Goal: Task Accomplishment & Management: Manage account settings

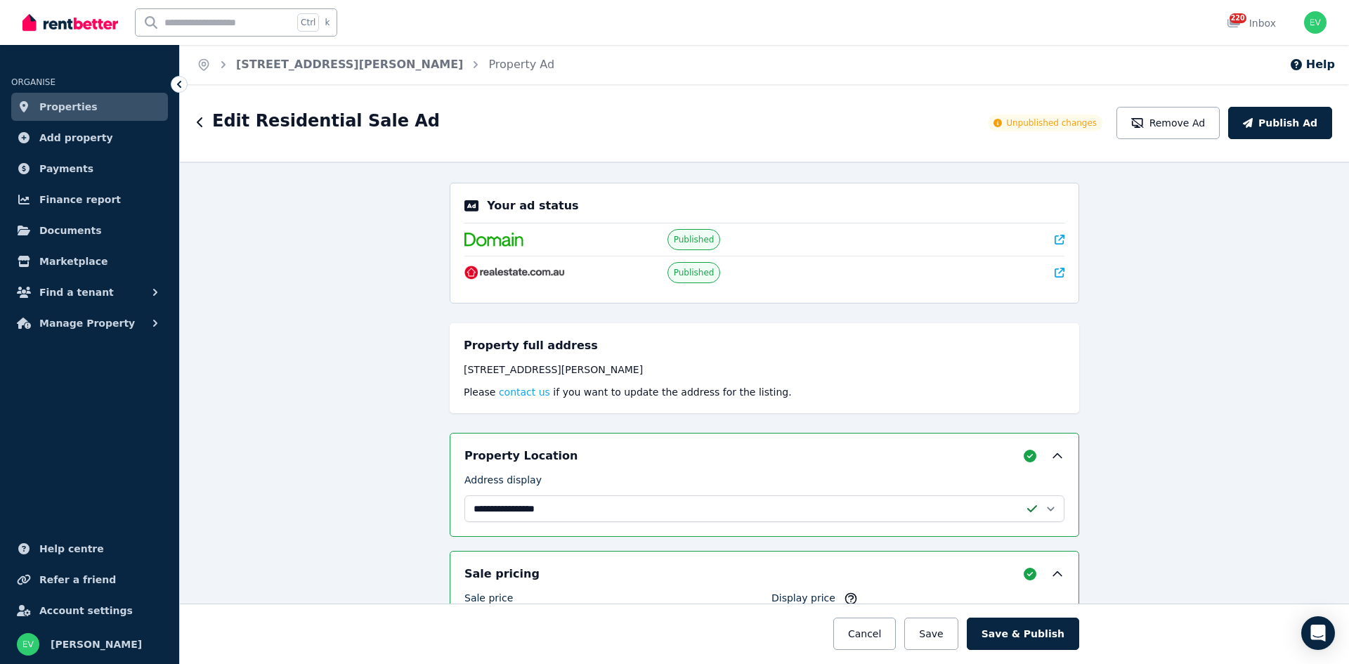
select select "**********"
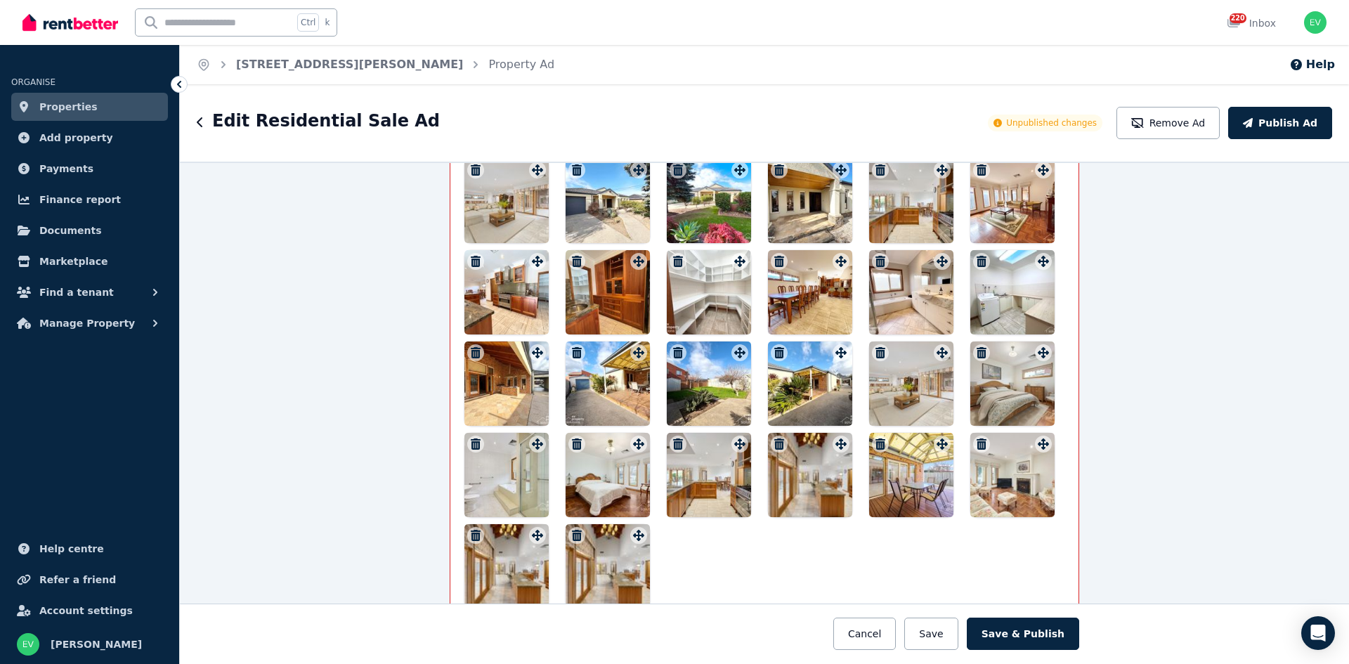
scroll to position [1797, 0]
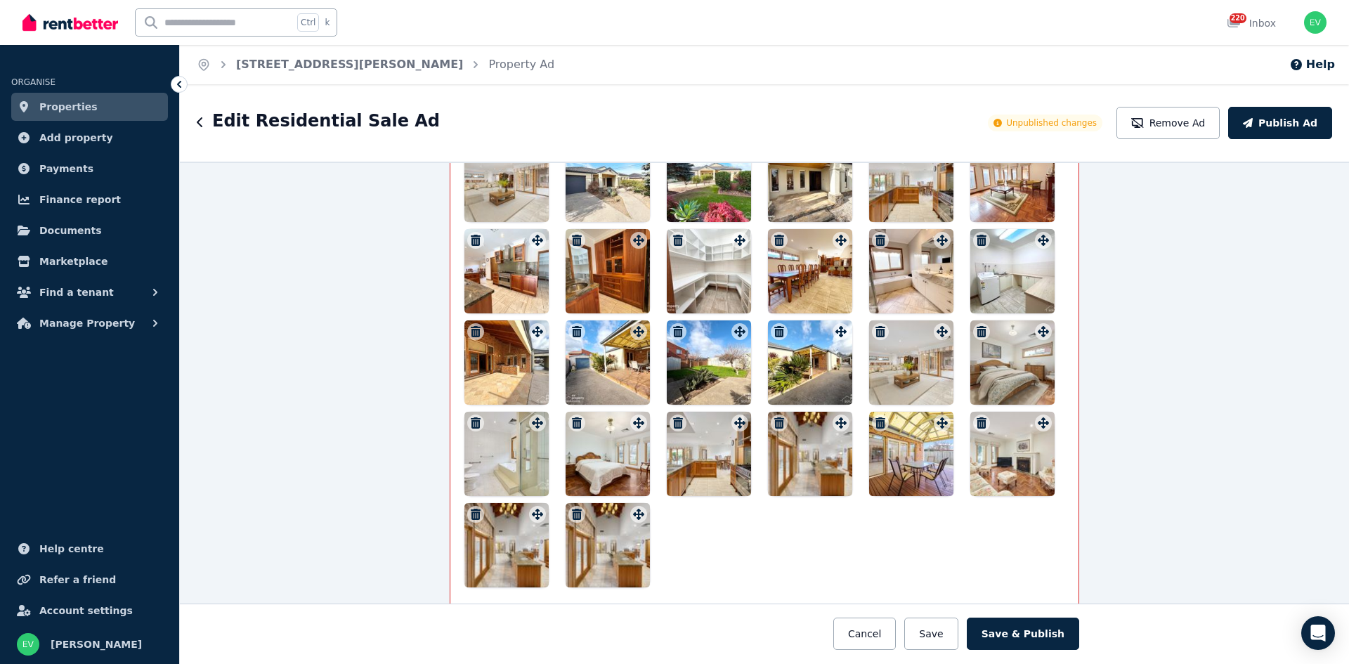
click at [572, 514] on icon "button" at bounding box center [577, 514] width 10 height 11
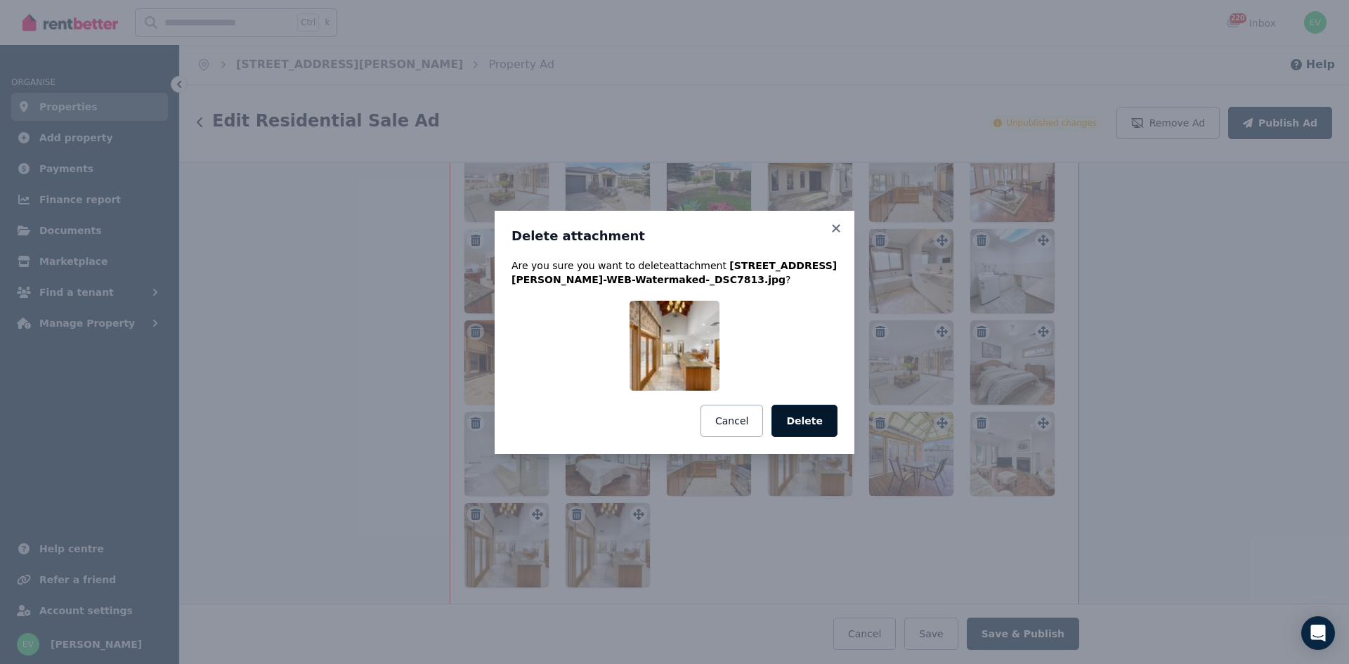
click at [801, 419] on button "Delete" at bounding box center [804, 421] width 66 height 32
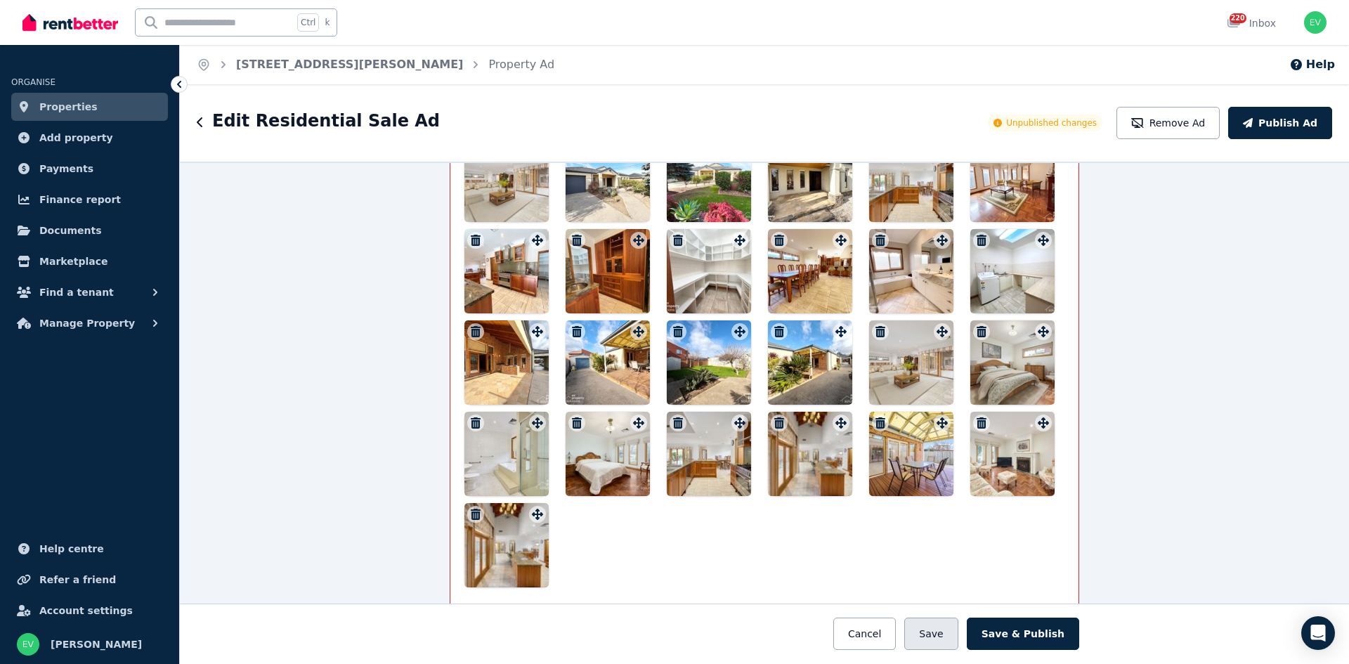
click at [937, 629] on button "Save" at bounding box center [930, 634] width 53 height 32
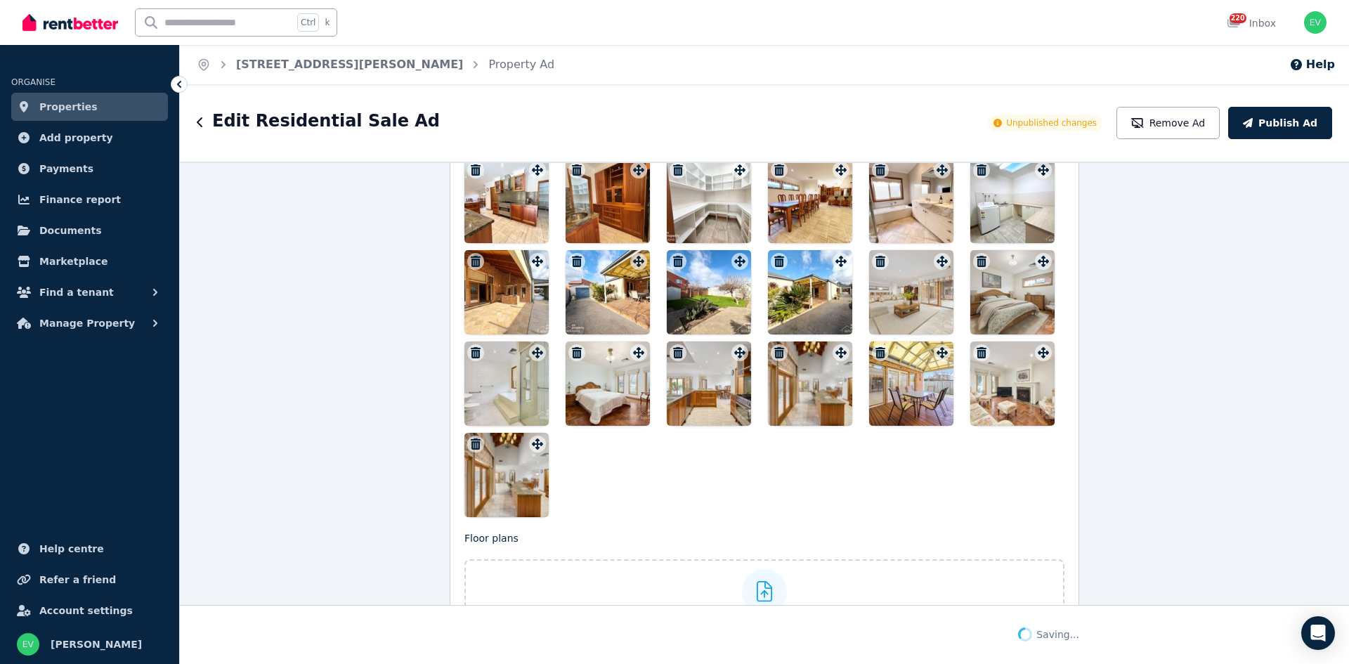
scroll to position [1726, 0]
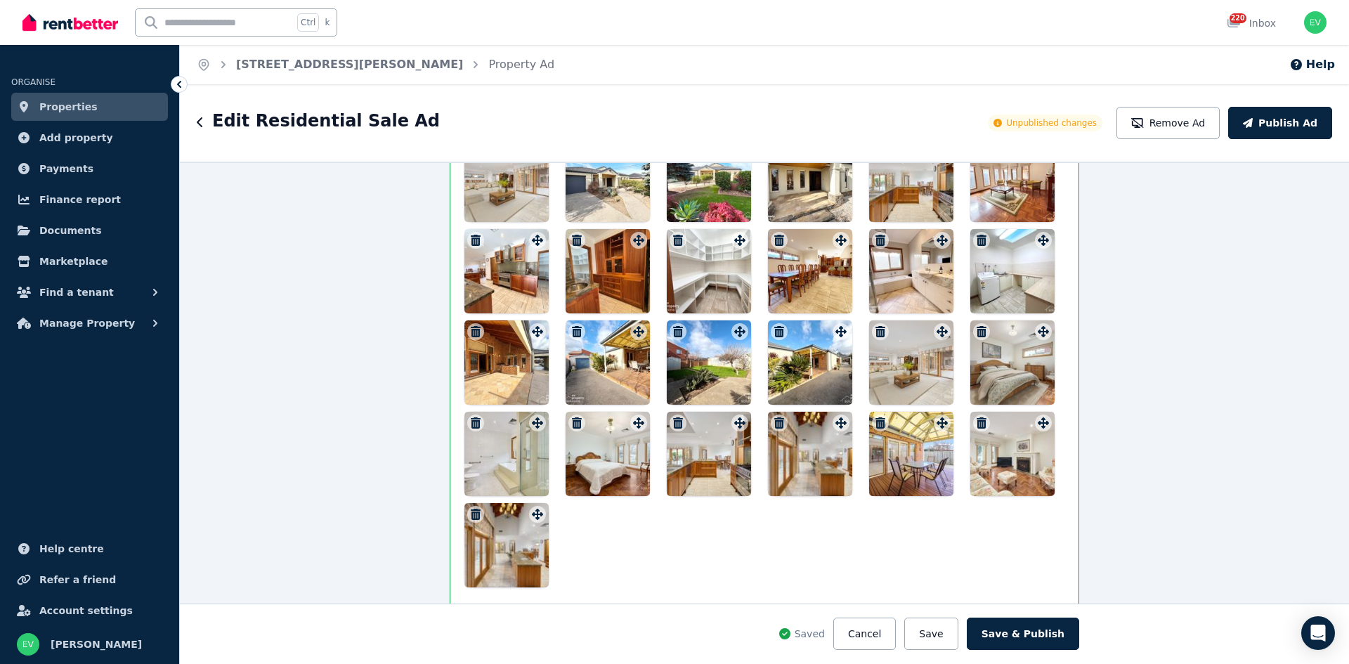
click at [775, 424] on icon "button" at bounding box center [779, 422] width 10 height 11
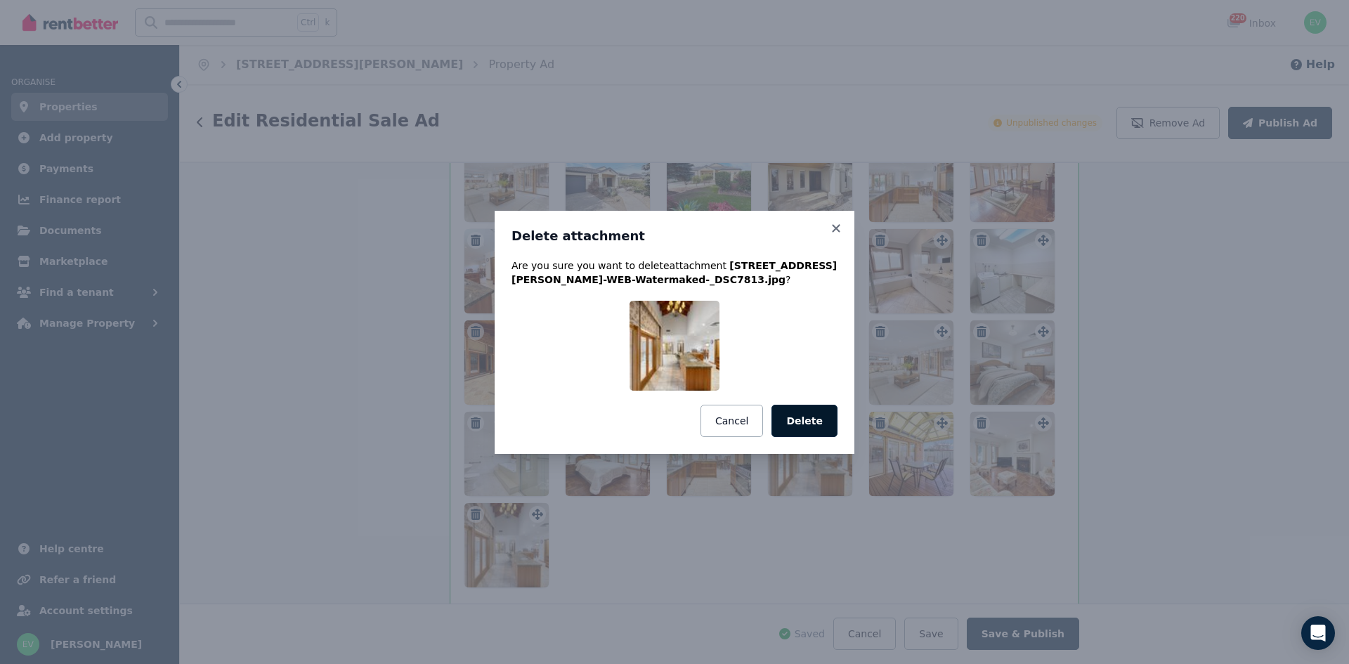
click at [812, 424] on button "Delete" at bounding box center [804, 421] width 66 height 32
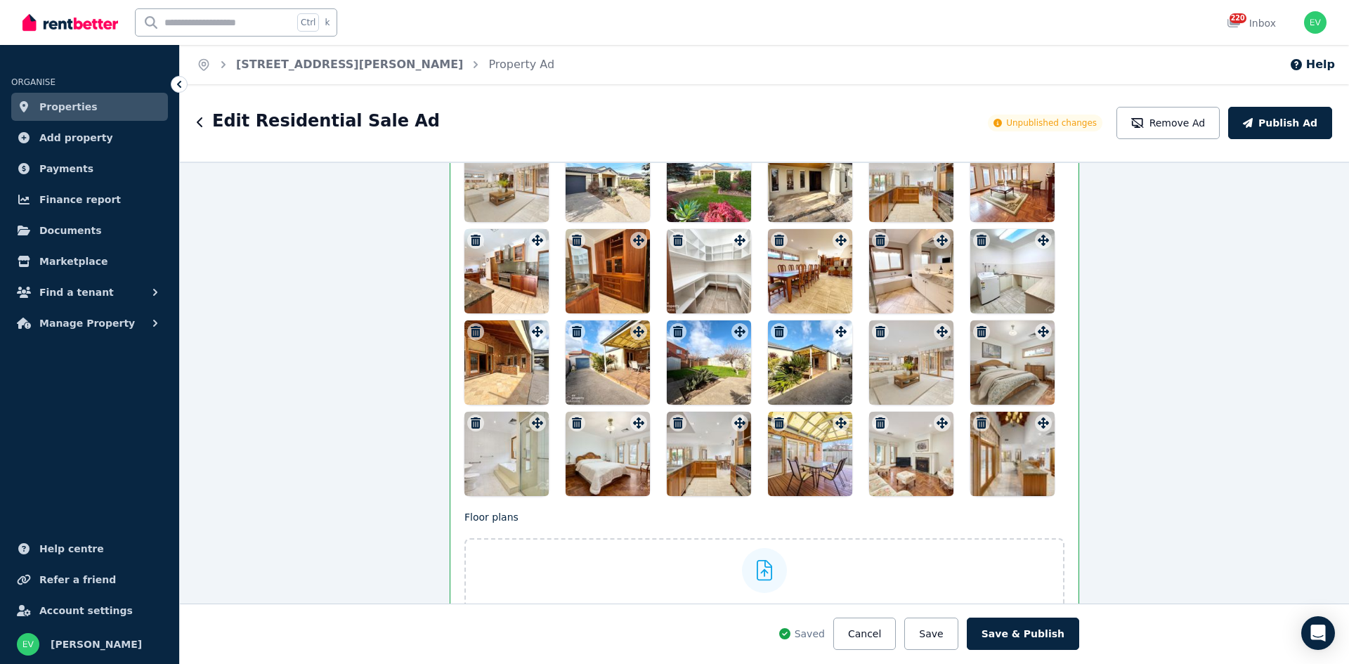
click at [875, 335] on icon "button" at bounding box center [880, 331] width 10 height 11
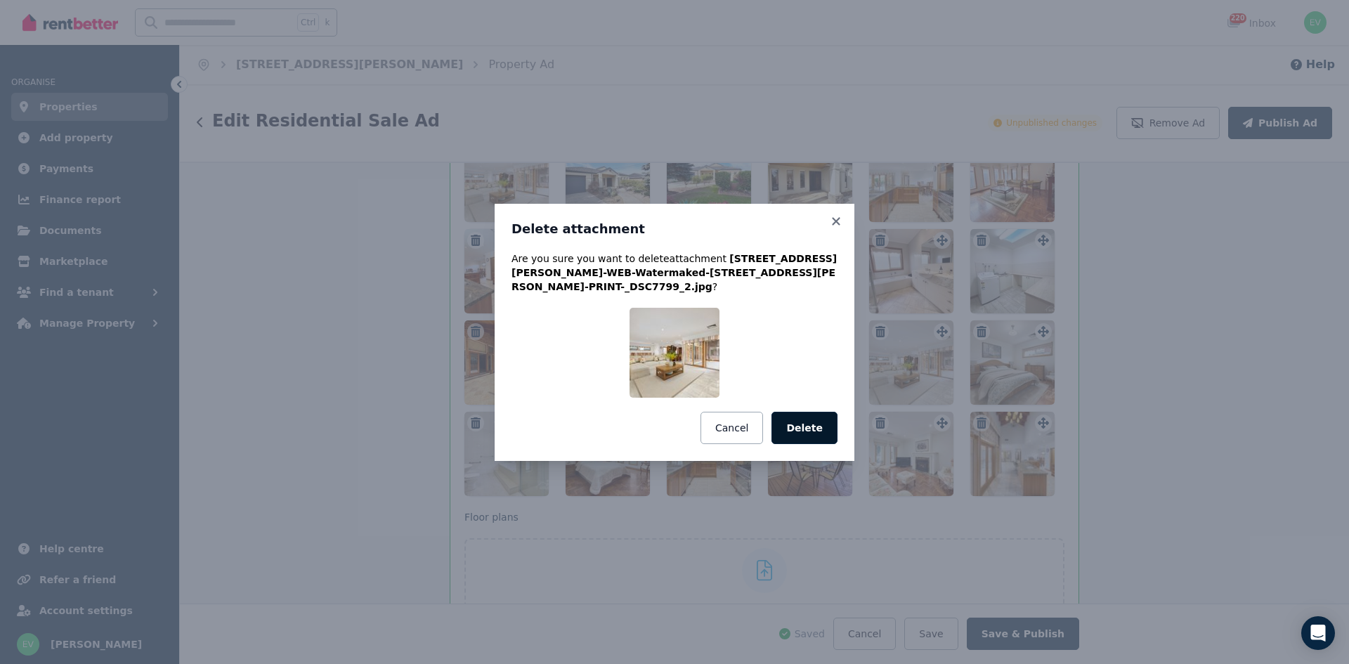
click at [811, 421] on button "Delete" at bounding box center [804, 428] width 66 height 32
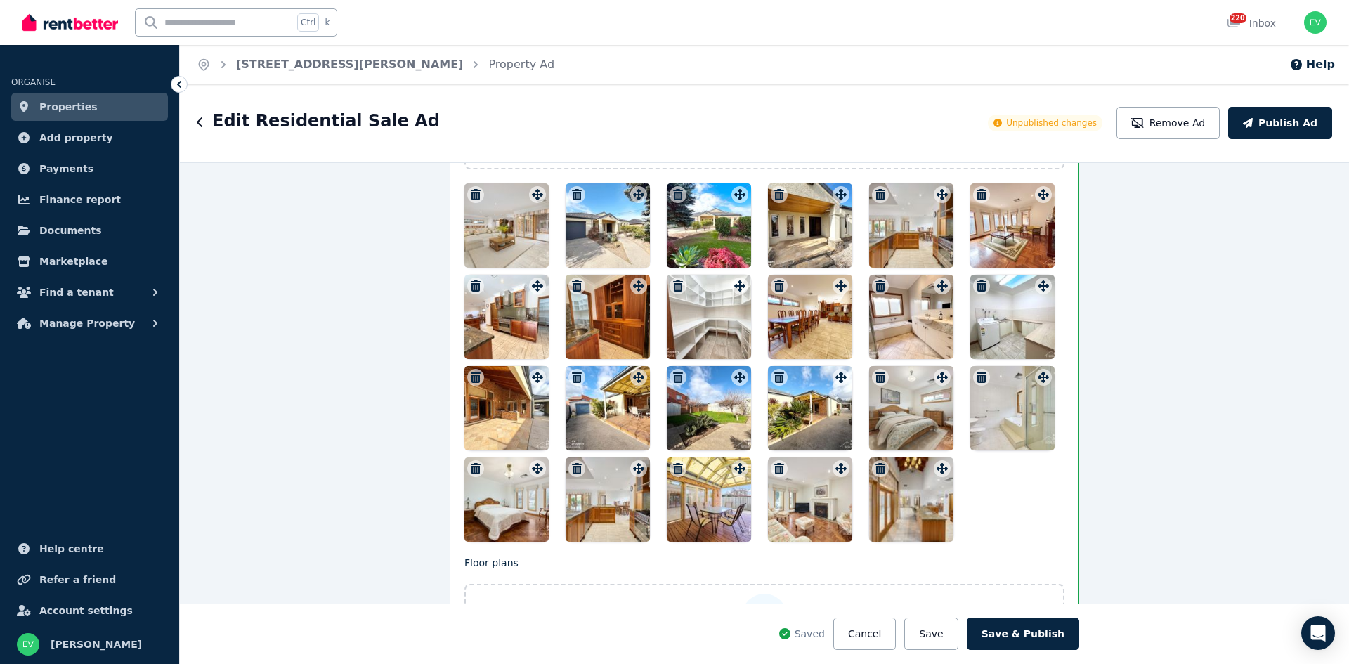
scroll to position [1656, 0]
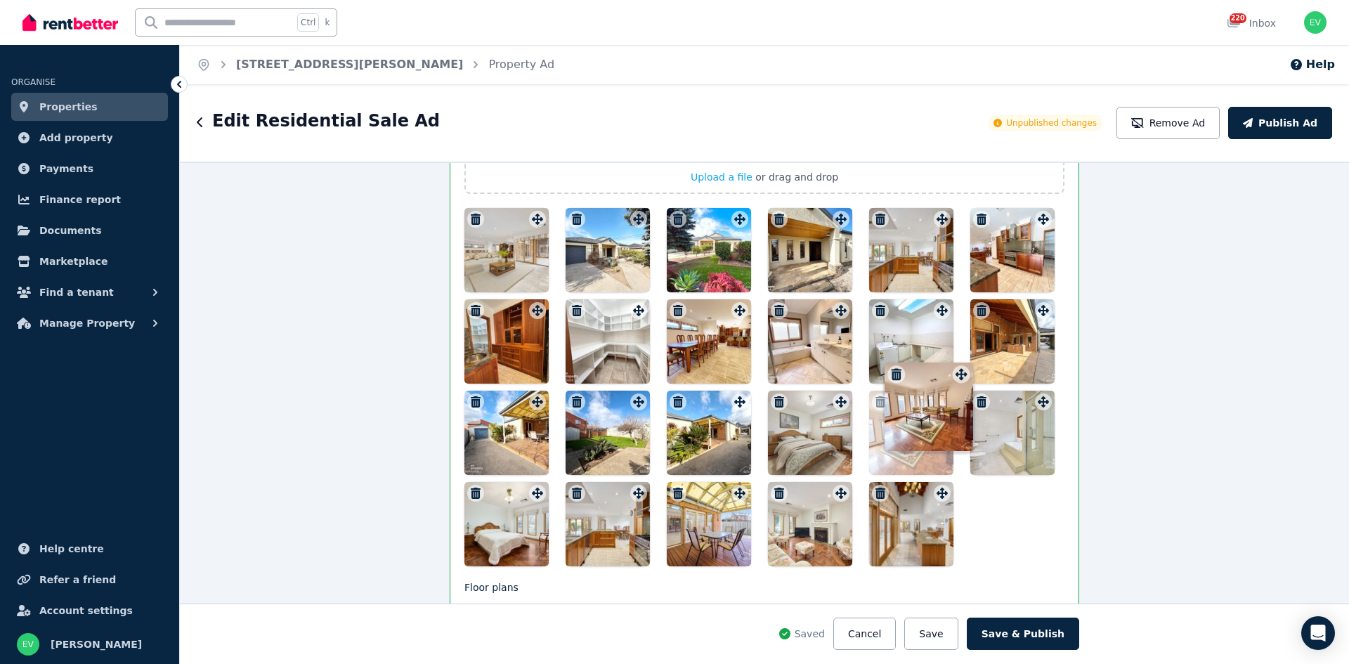
drag, startPoint x: 1036, startPoint y: 218, endPoint x: 949, endPoint y: 357, distance: 163.8
drag, startPoint x: 528, startPoint y: 318, endPoint x: 854, endPoint y: 297, distance: 326.7
click at [861, 295] on div at bounding box center [764, 387] width 600 height 358
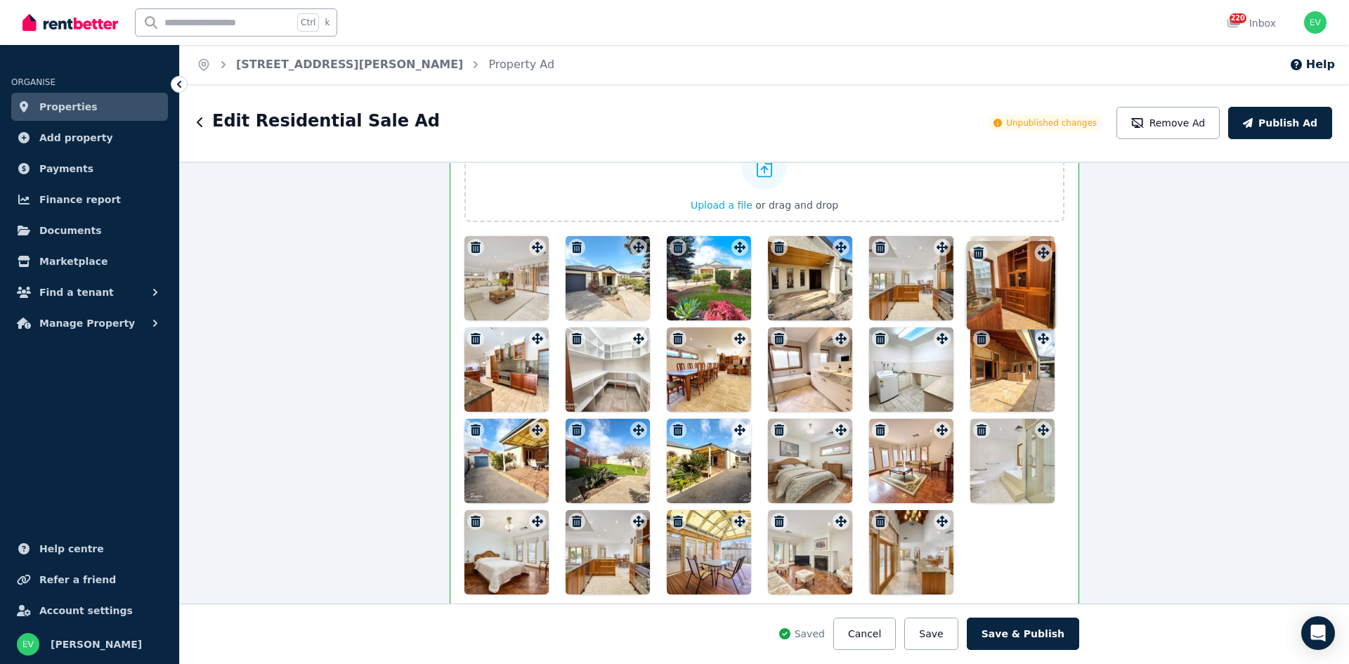
drag, startPoint x: 532, startPoint y: 313, endPoint x: 1041, endPoint y: 242, distance: 514.2
click at [1041, 242] on div "Photos Upload a file or drag and drop Uploaded " [STREET_ADDRESS][PERSON_NAME]-…" at bounding box center [764, 351] width 600 height 488
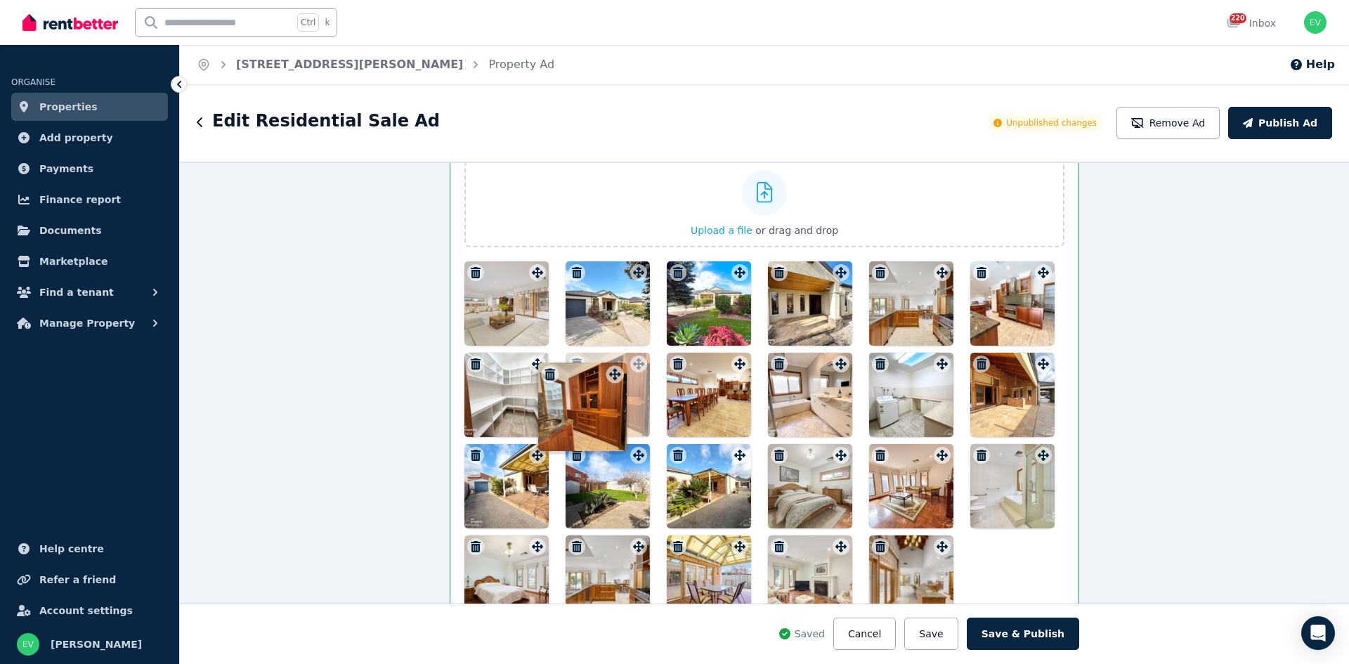
drag, startPoint x: 1038, startPoint y: 275, endPoint x: 609, endPoint y: 365, distance: 438.6
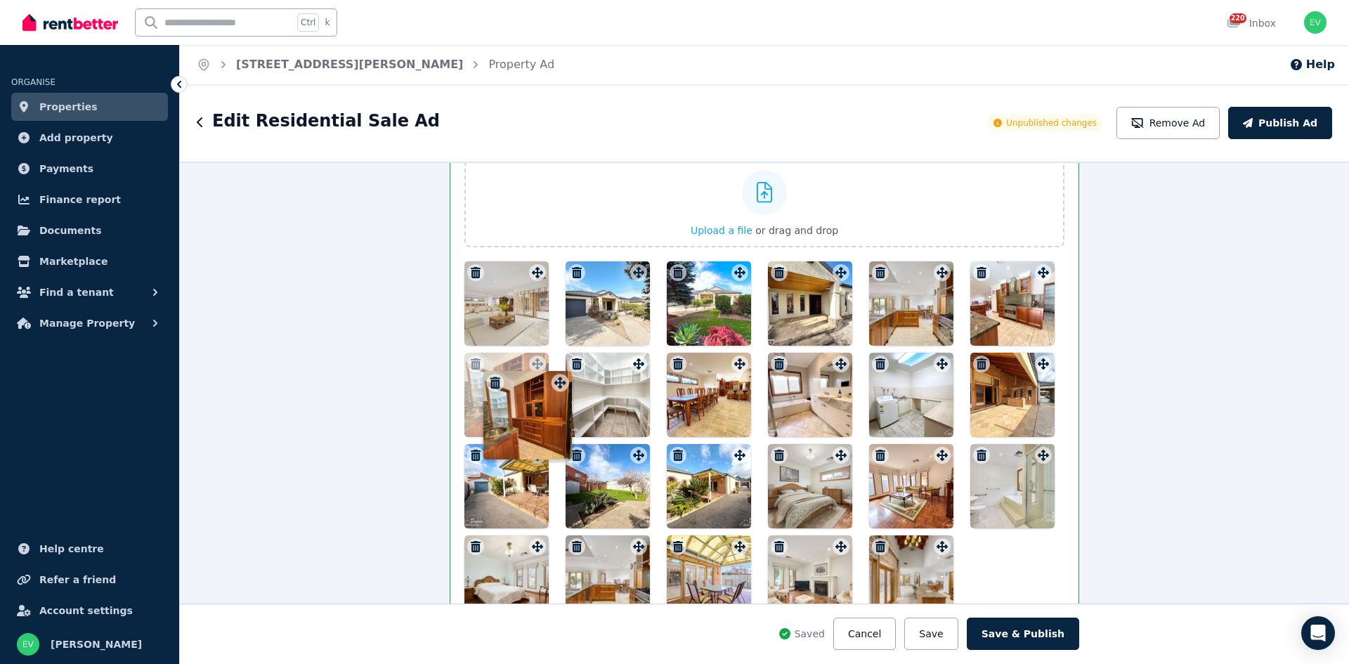
drag, startPoint x: 631, startPoint y: 365, endPoint x: 545, endPoint y: 371, distance: 85.9
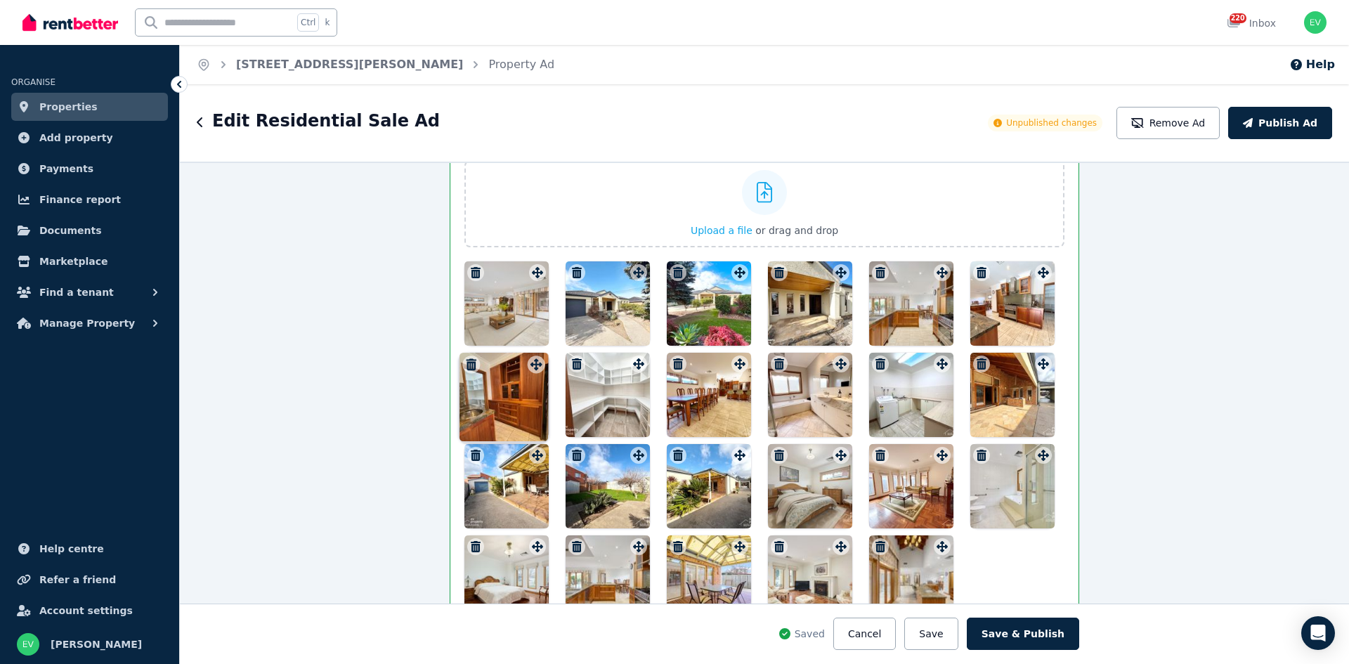
click at [545, 371] on div "Photos Upload a file or drag and drop Uploaded " [STREET_ADDRESS][PERSON_NAME]-…" at bounding box center [764, 376] width 600 height 488
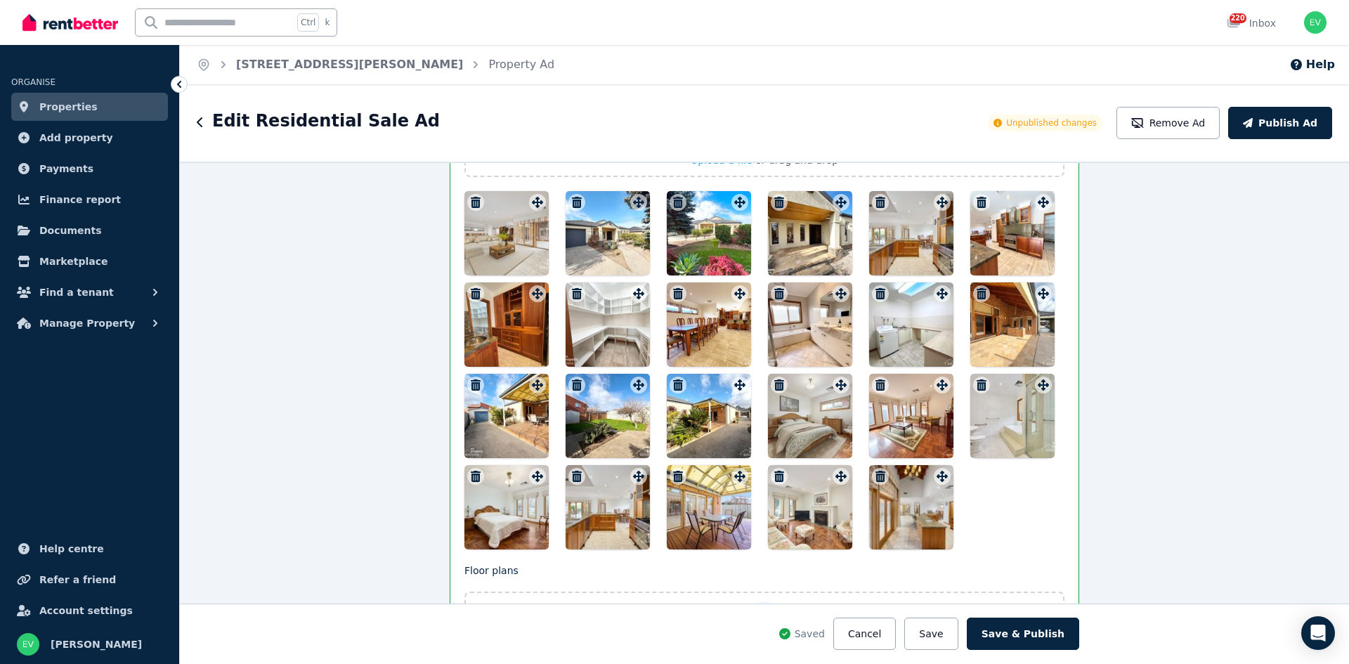
click at [572, 479] on icon "button" at bounding box center [577, 476] width 10 height 11
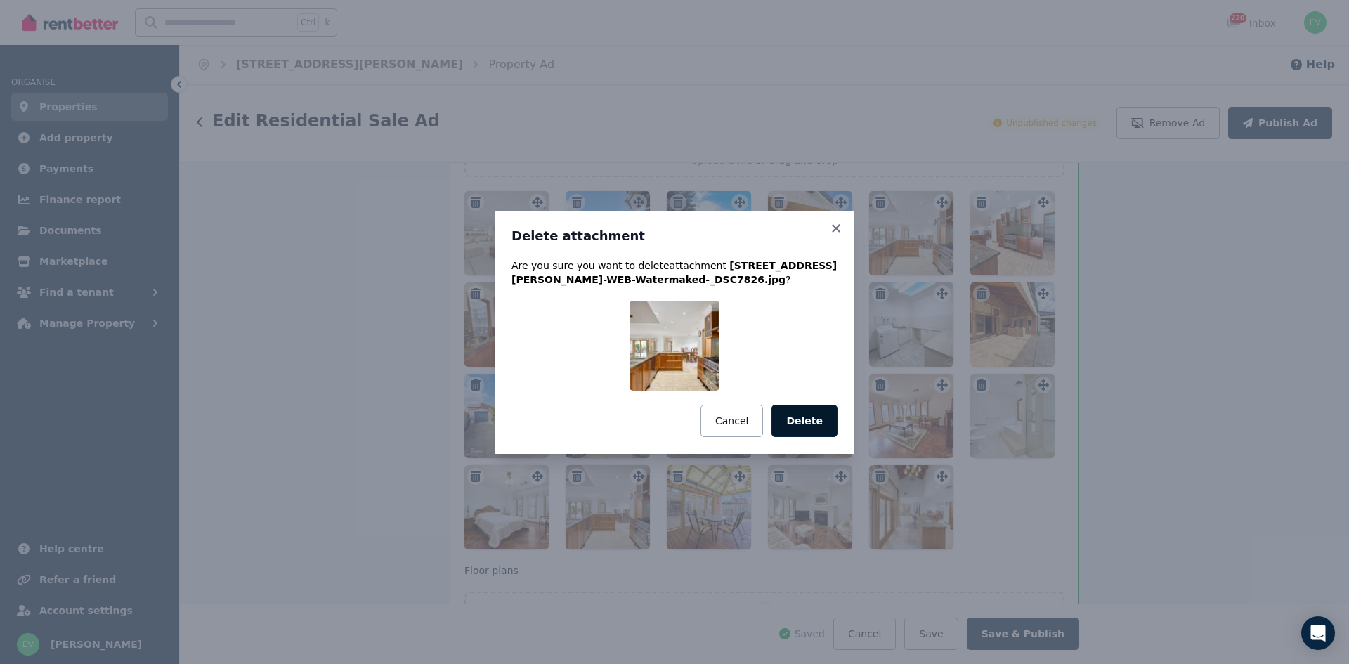
click at [813, 423] on button "Delete" at bounding box center [804, 421] width 66 height 32
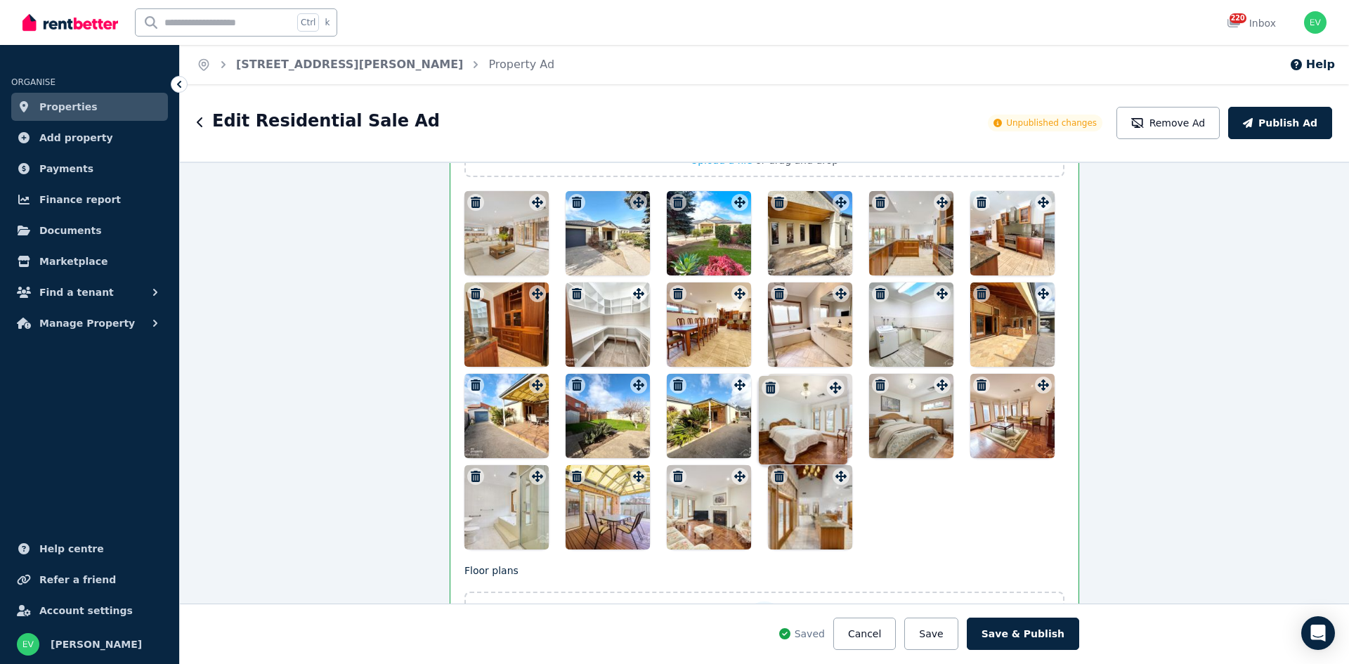
drag, startPoint x: 533, startPoint y: 477, endPoint x: 834, endPoint y: 376, distance: 317.9
click at [834, 376] on div "Photos Upload a file or drag and drop Uploaded " [STREET_ADDRESS][PERSON_NAME]-…" at bounding box center [764, 306] width 600 height 488
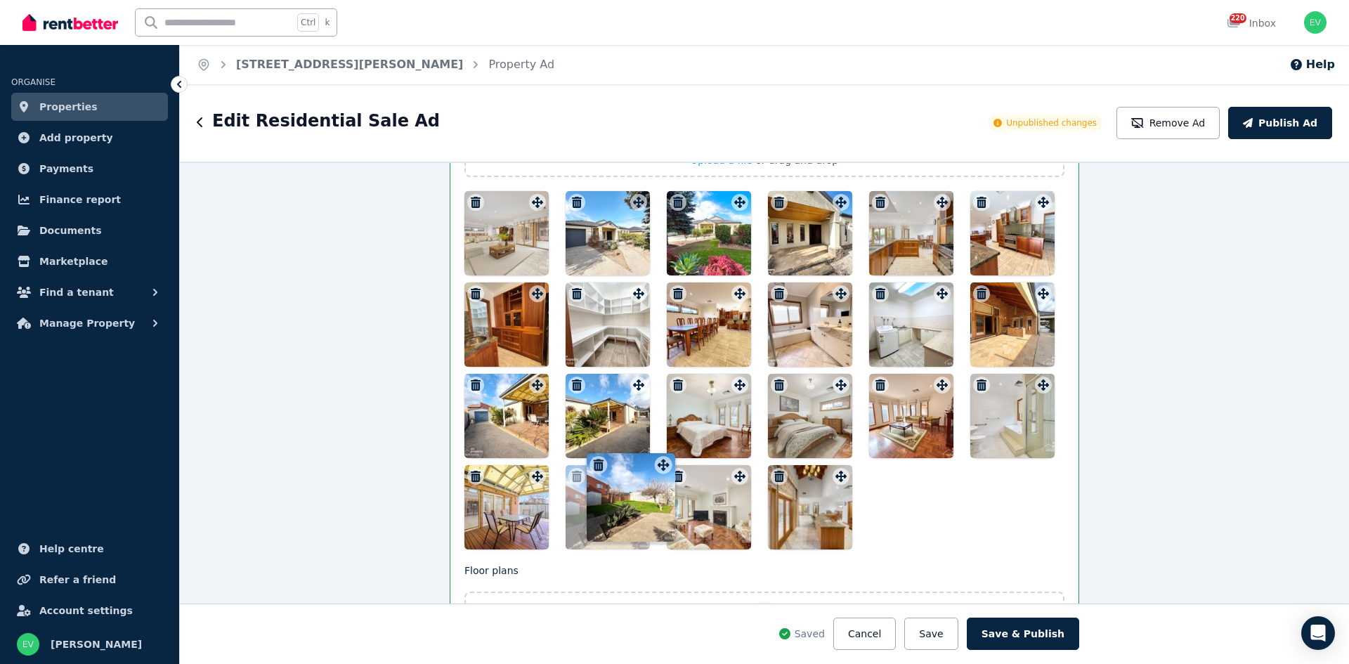
drag, startPoint x: 634, startPoint y: 384, endPoint x: 666, endPoint y: 461, distance: 83.1
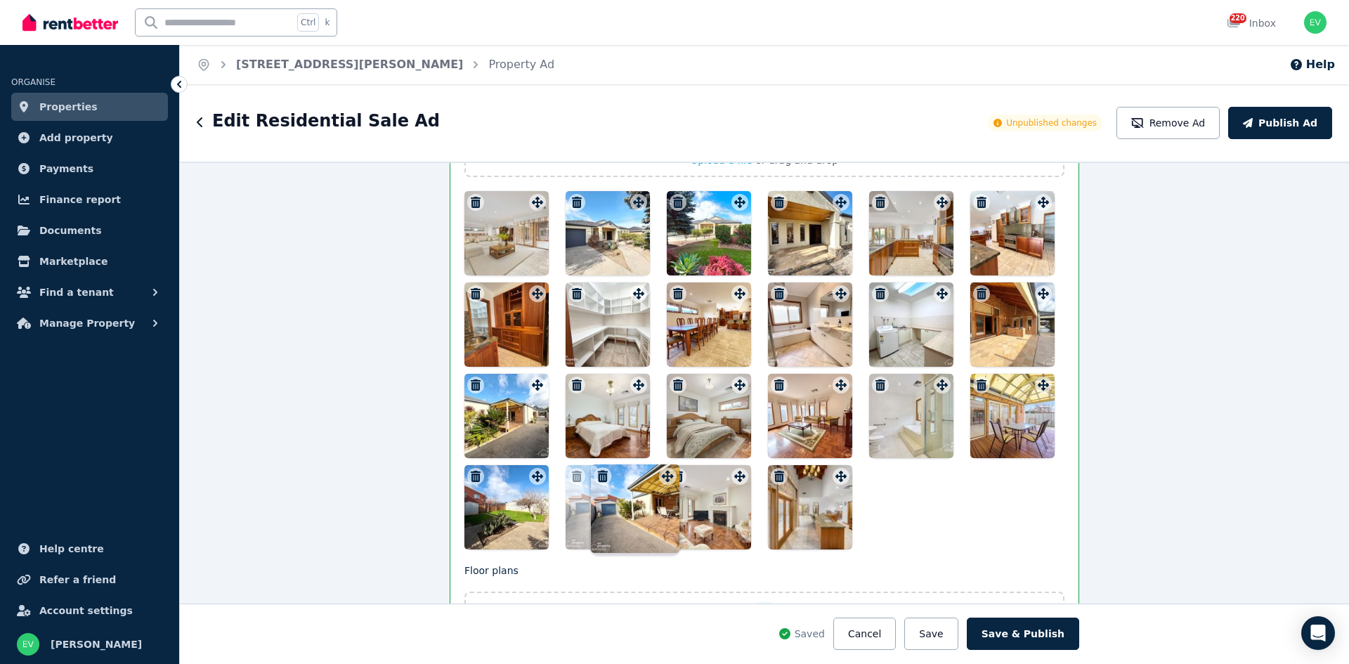
drag, startPoint x: 532, startPoint y: 384, endPoint x: 670, endPoint y: 465, distance: 160.3
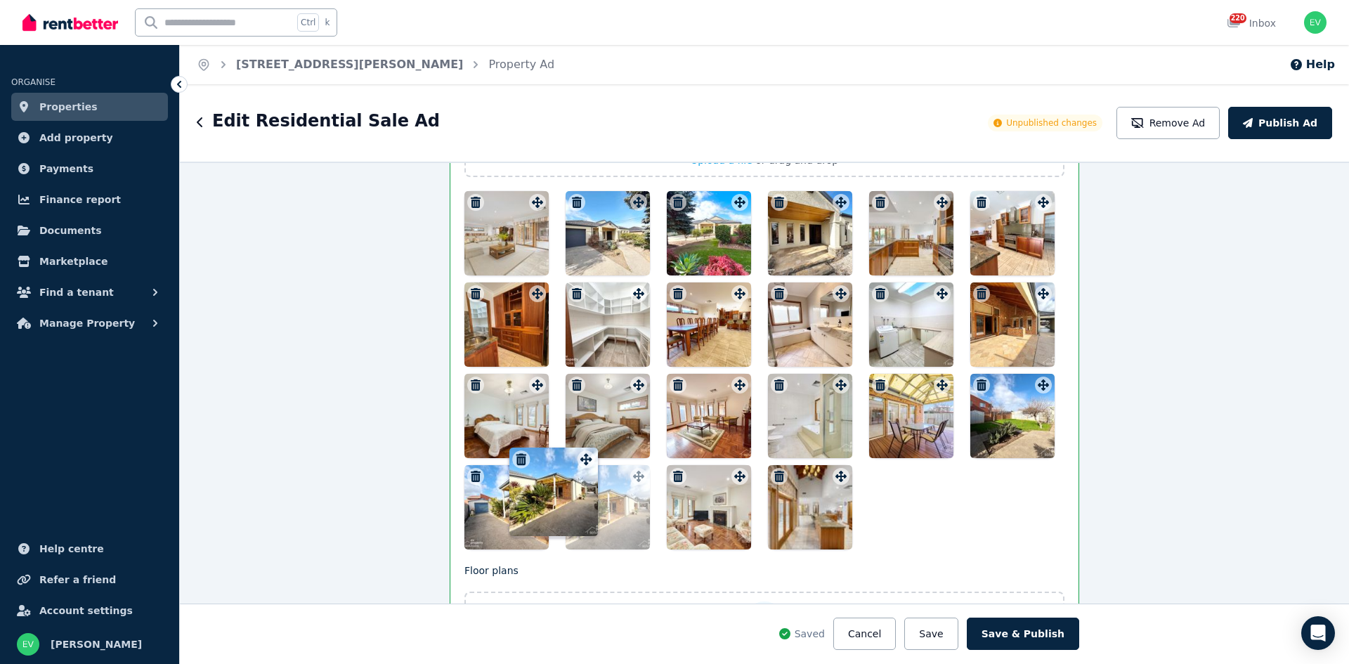
drag, startPoint x: 531, startPoint y: 390, endPoint x: 583, endPoint y: 454, distance: 82.4
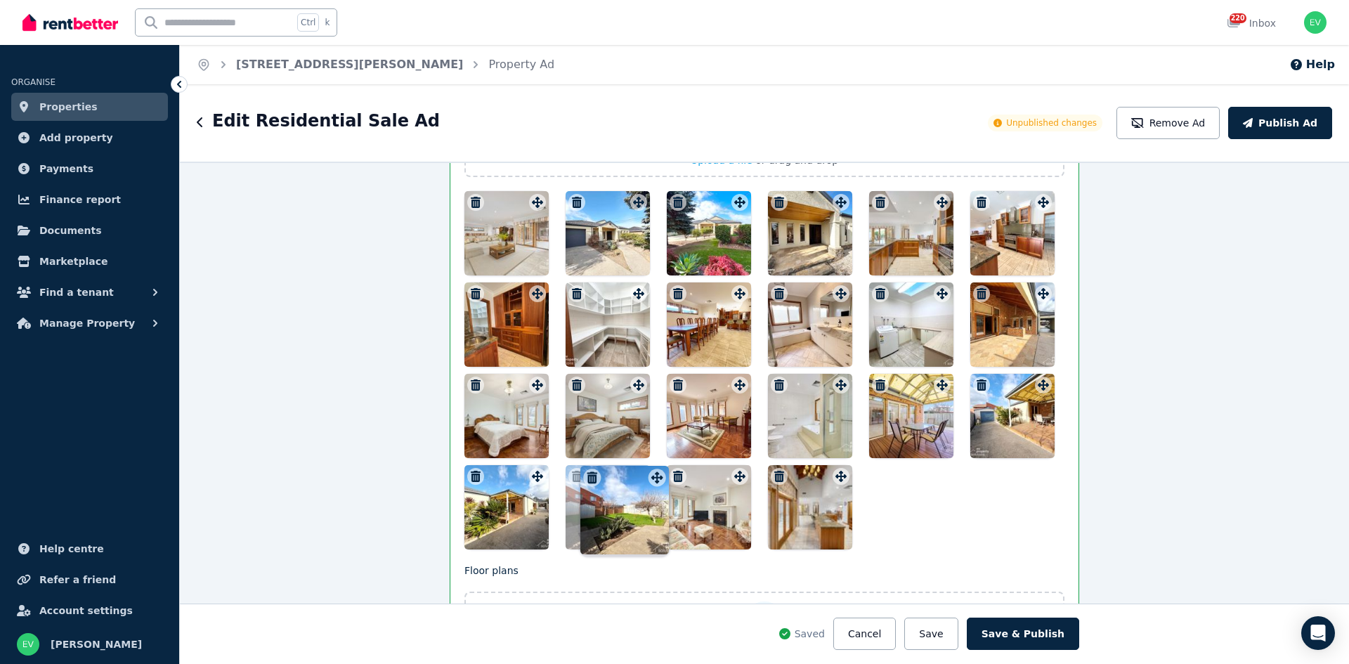
drag, startPoint x: 1040, startPoint y: 389, endPoint x: 645, endPoint y: 469, distance: 402.9
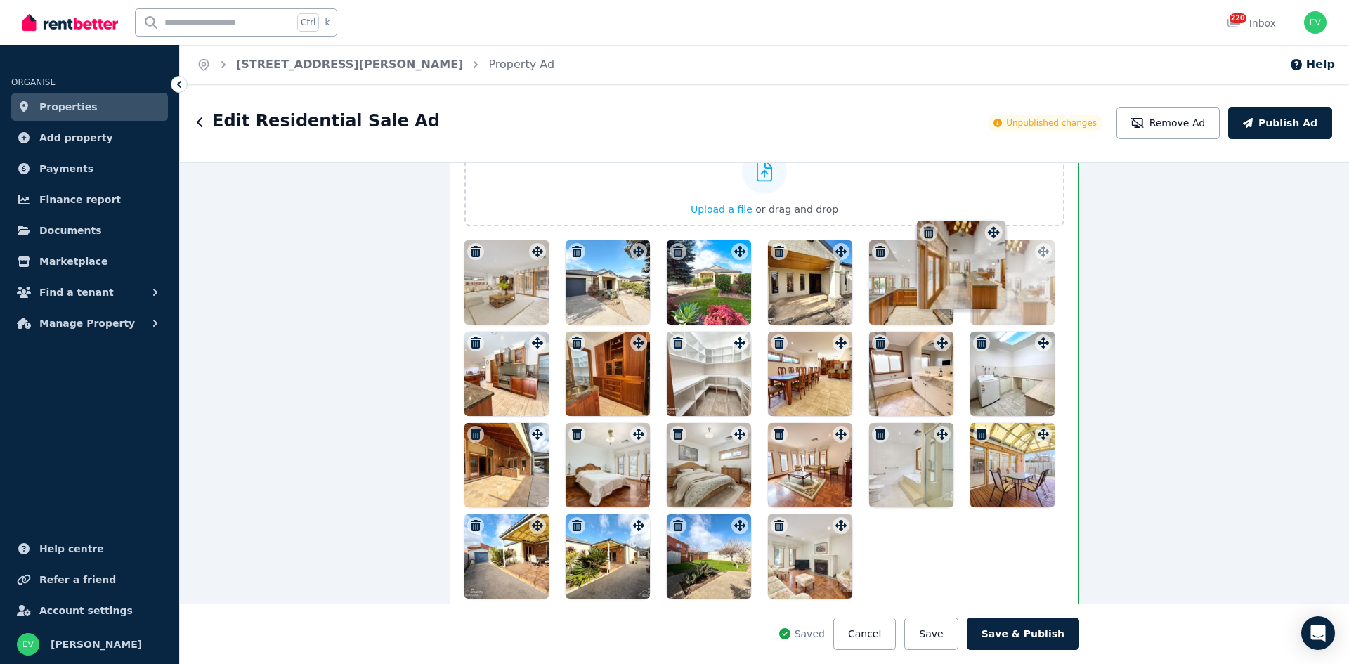
scroll to position [1545, 0]
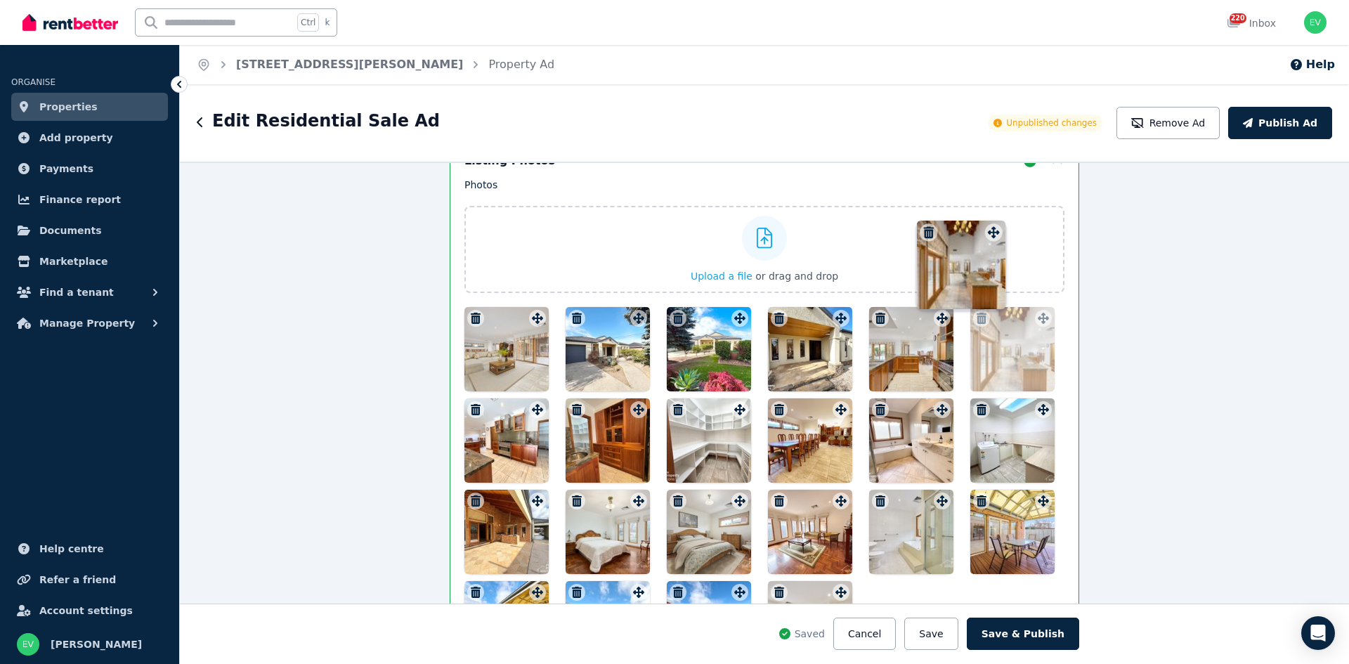
drag, startPoint x: 837, startPoint y: 479, endPoint x: 993, endPoint y: 223, distance: 300.2
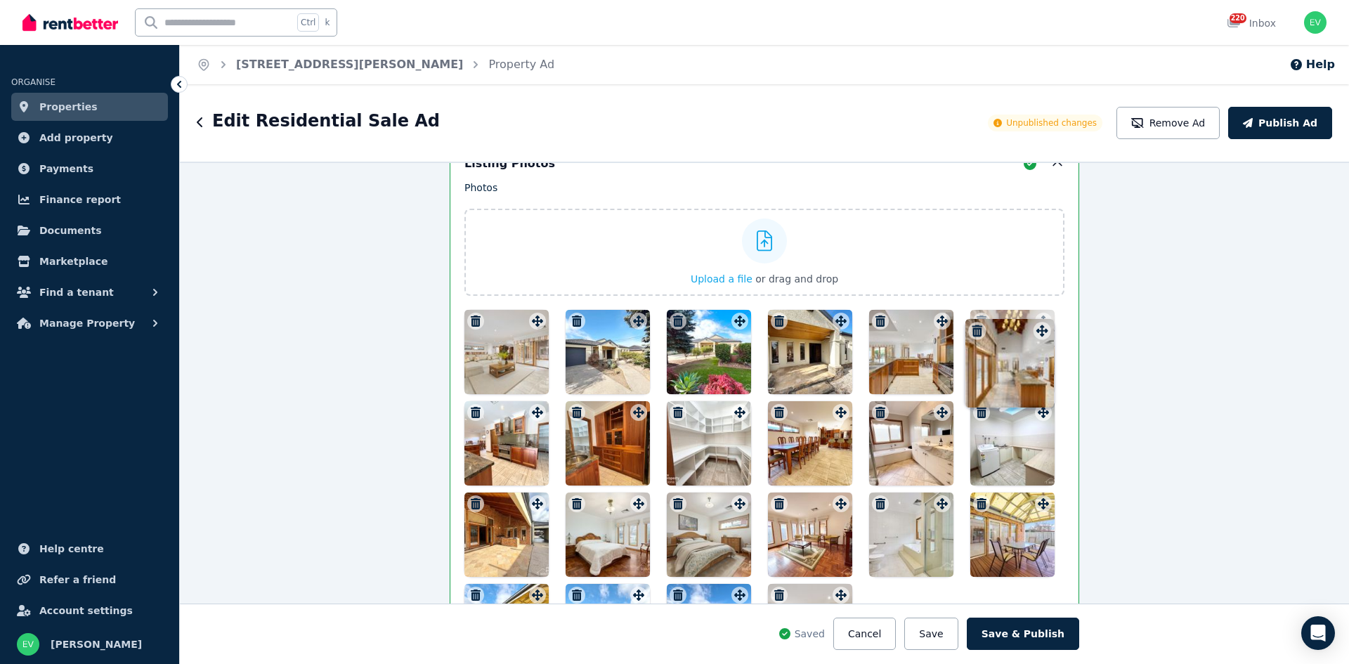
click at [993, 223] on div "Photos Upload a file or drag and drop Uploaded " [STREET_ADDRESS][PERSON_NAME]-…" at bounding box center [764, 425] width 600 height 488
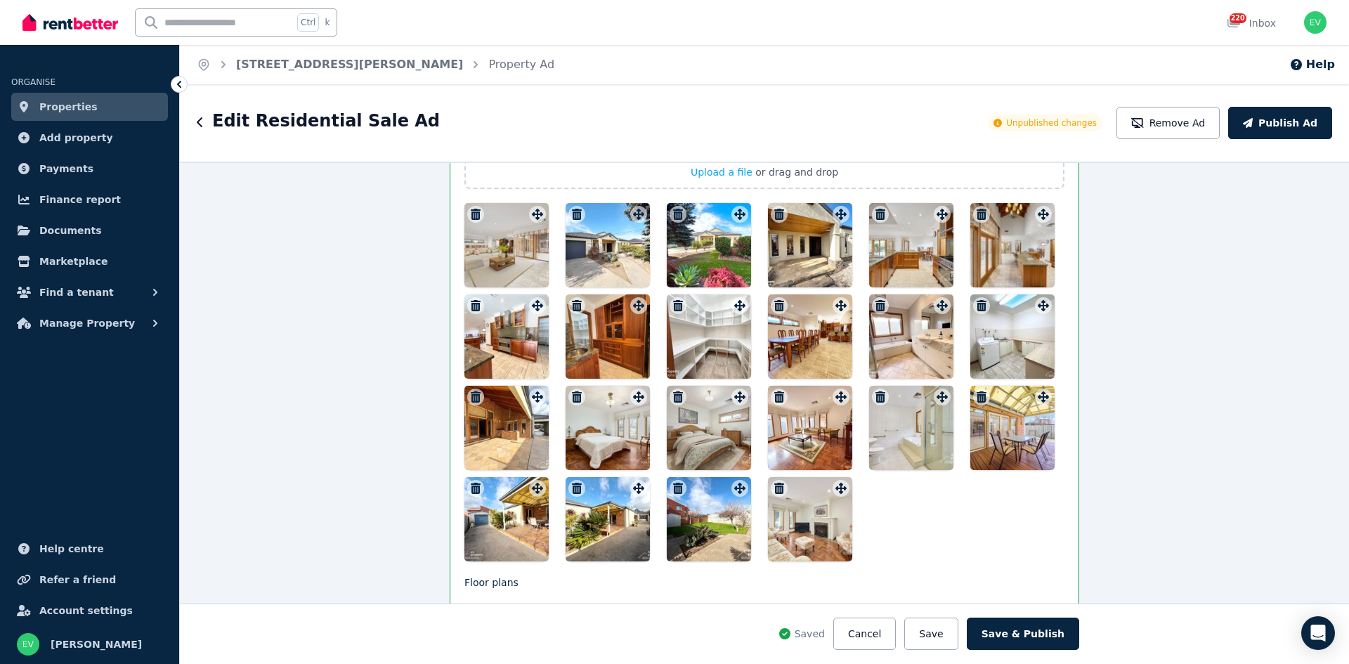
scroll to position [1686, 0]
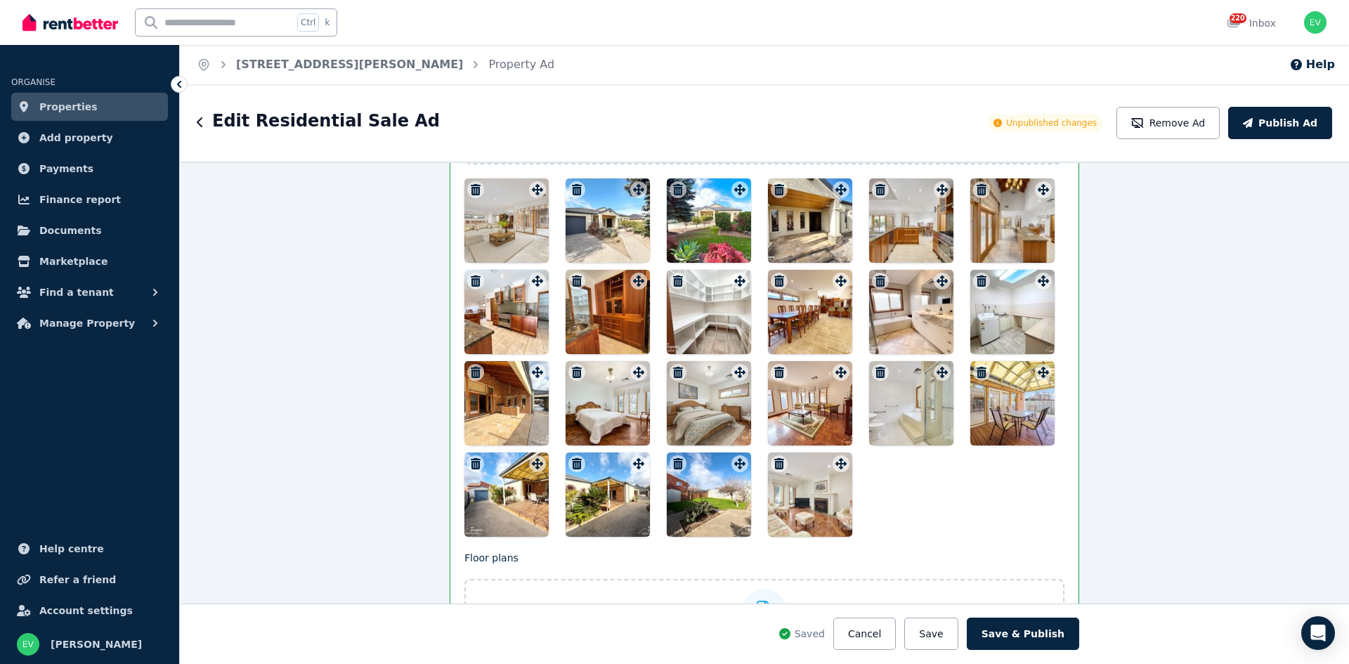
click at [991, 387] on div at bounding box center [1012, 403] width 84 height 84
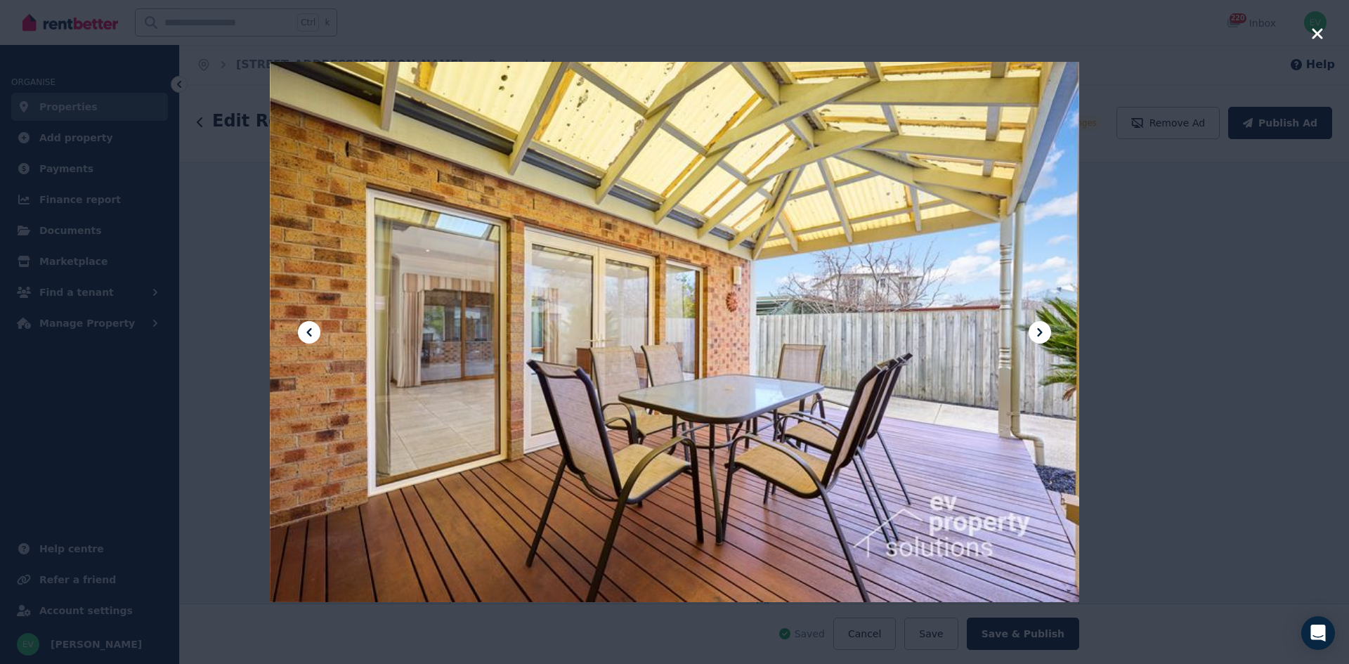
click at [1316, 34] on icon "button" at bounding box center [1317, 33] width 11 height 11
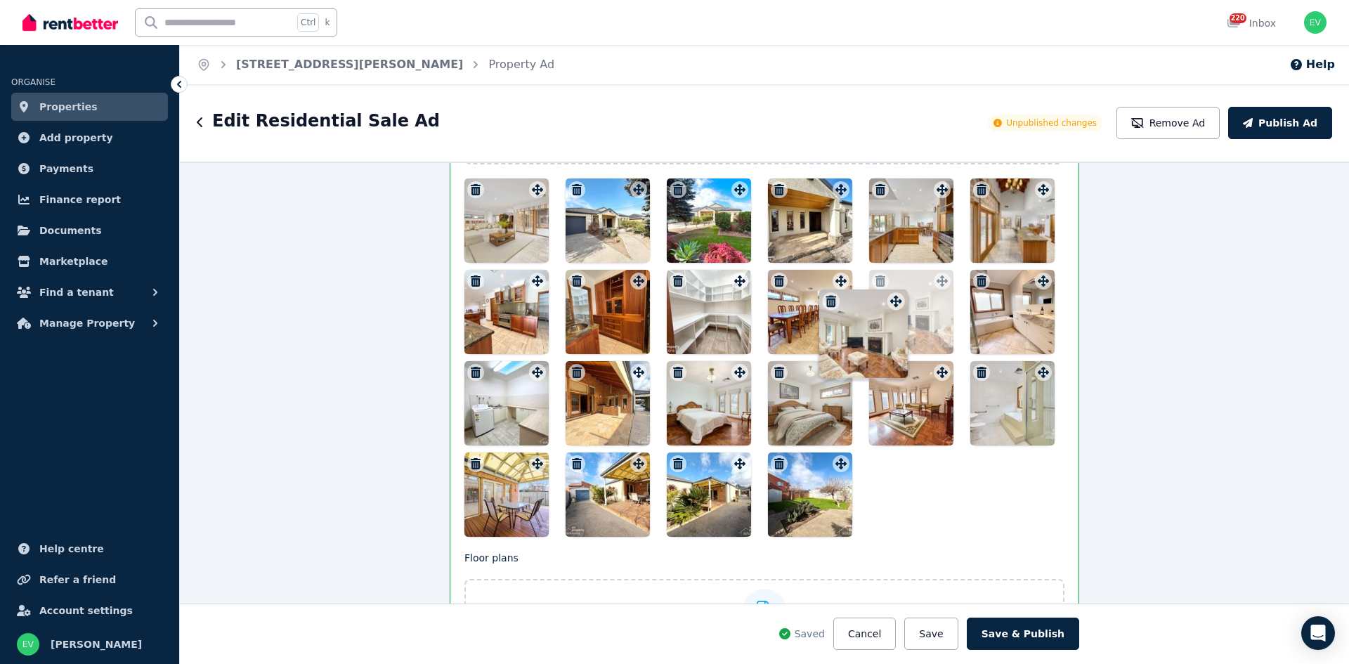
drag, startPoint x: 833, startPoint y: 464, endPoint x: 892, endPoint y: 289, distance: 184.4
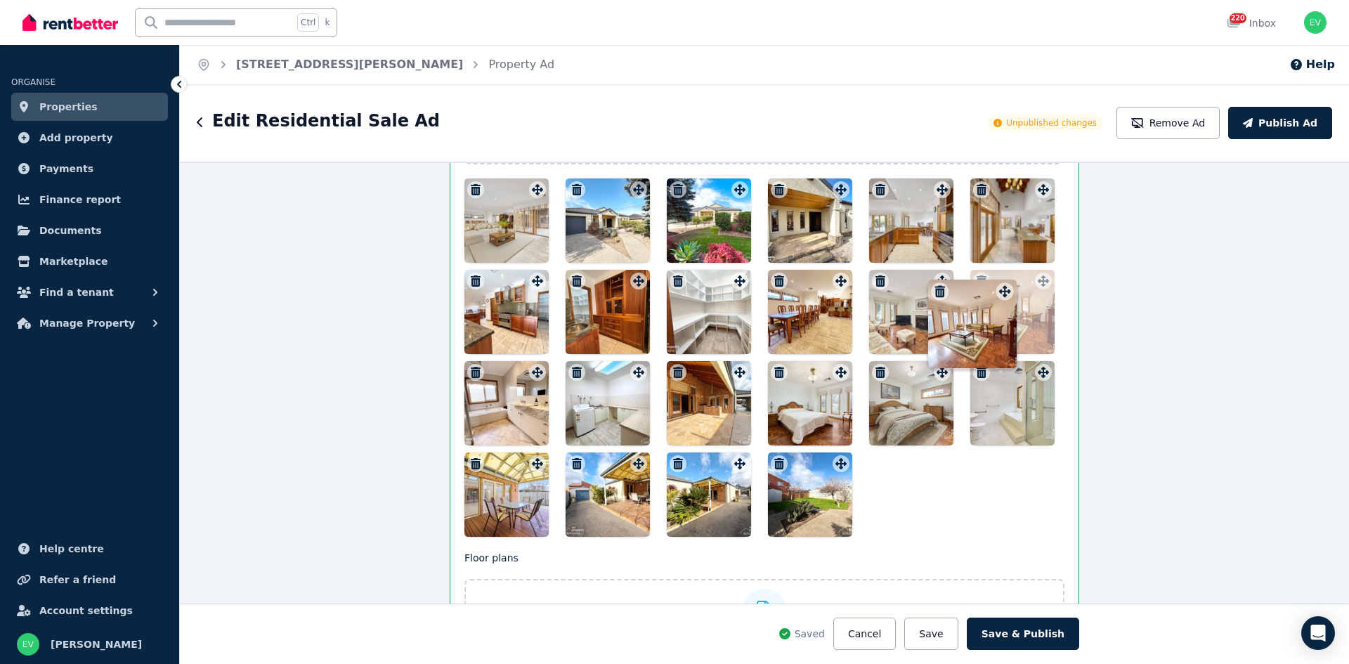
drag, startPoint x: 939, startPoint y: 374, endPoint x: 1008, endPoint y: 276, distance: 119.7
click at [1008, 276] on div "Photos Upload a file or drag and drop Uploaded " [STREET_ADDRESS][PERSON_NAME]-…" at bounding box center [764, 293] width 600 height 488
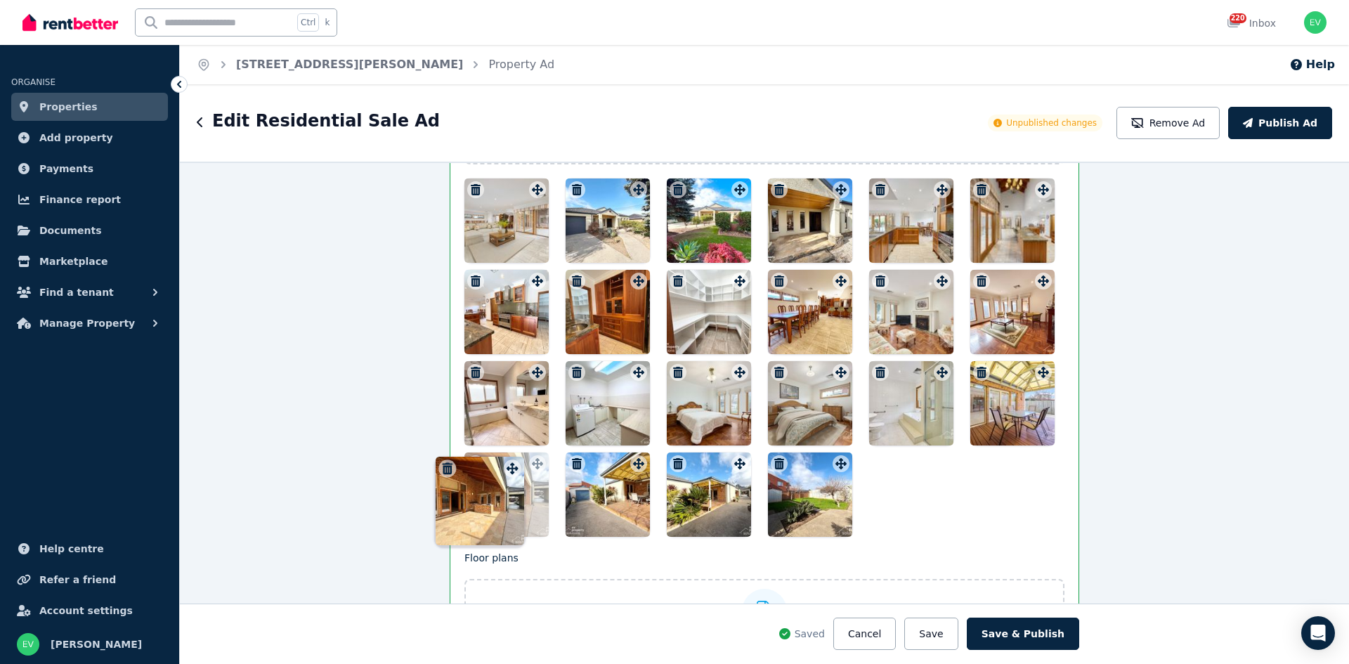
drag, startPoint x: 735, startPoint y: 377, endPoint x: 511, endPoint y: 461, distance: 239.2
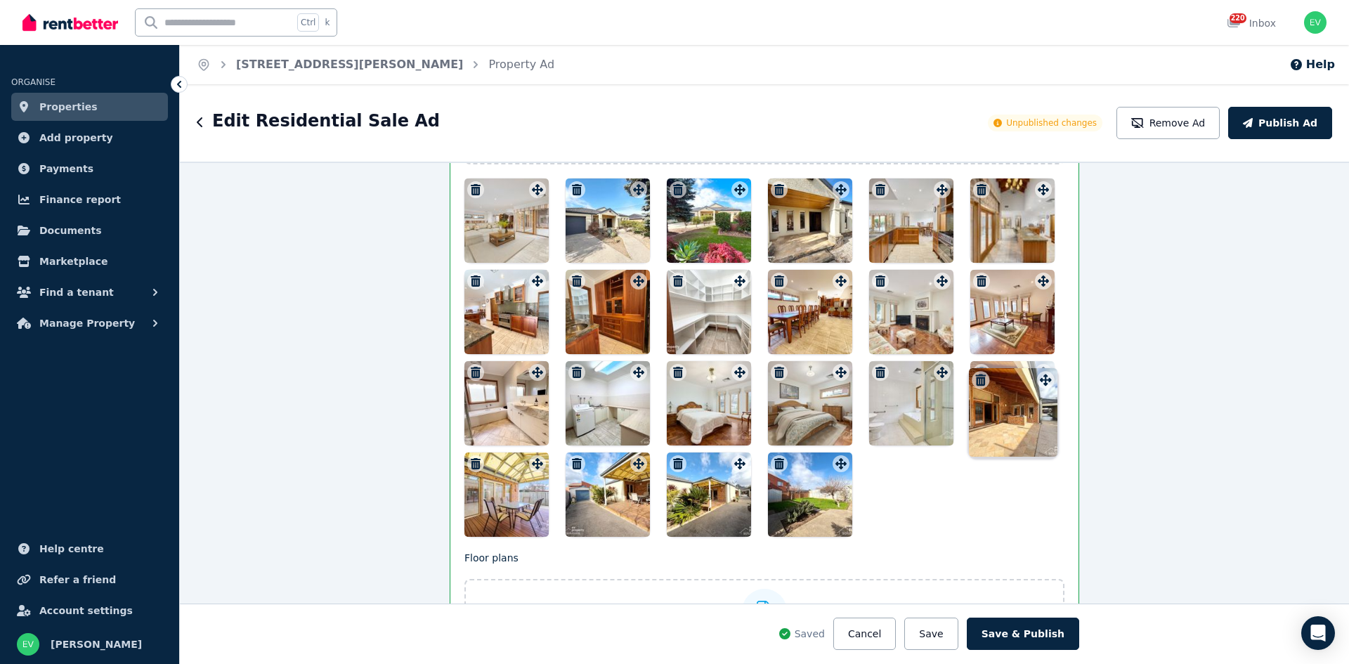
drag, startPoint x: 533, startPoint y: 464, endPoint x: 1044, endPoint y: 367, distance: 520.5
click at [1044, 367] on icon at bounding box center [1043, 372] width 14 height 11
click at [948, 636] on button "Save" at bounding box center [930, 634] width 53 height 32
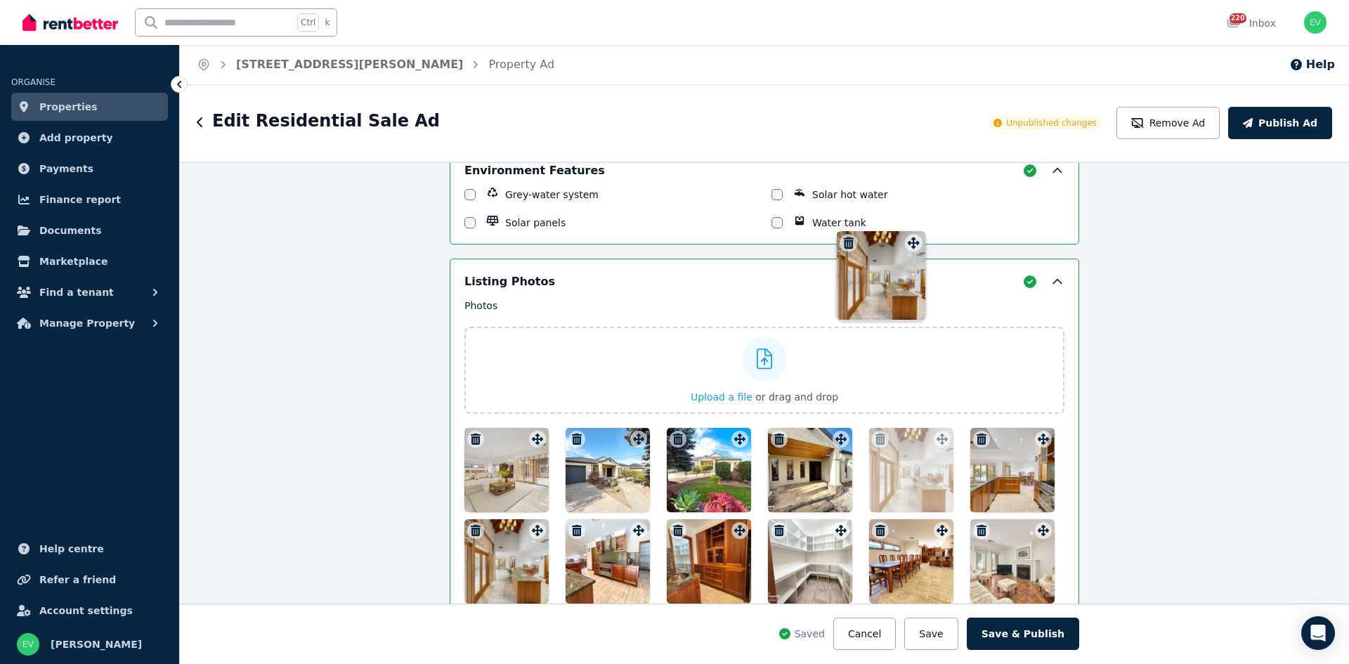
scroll to position [1431, 0]
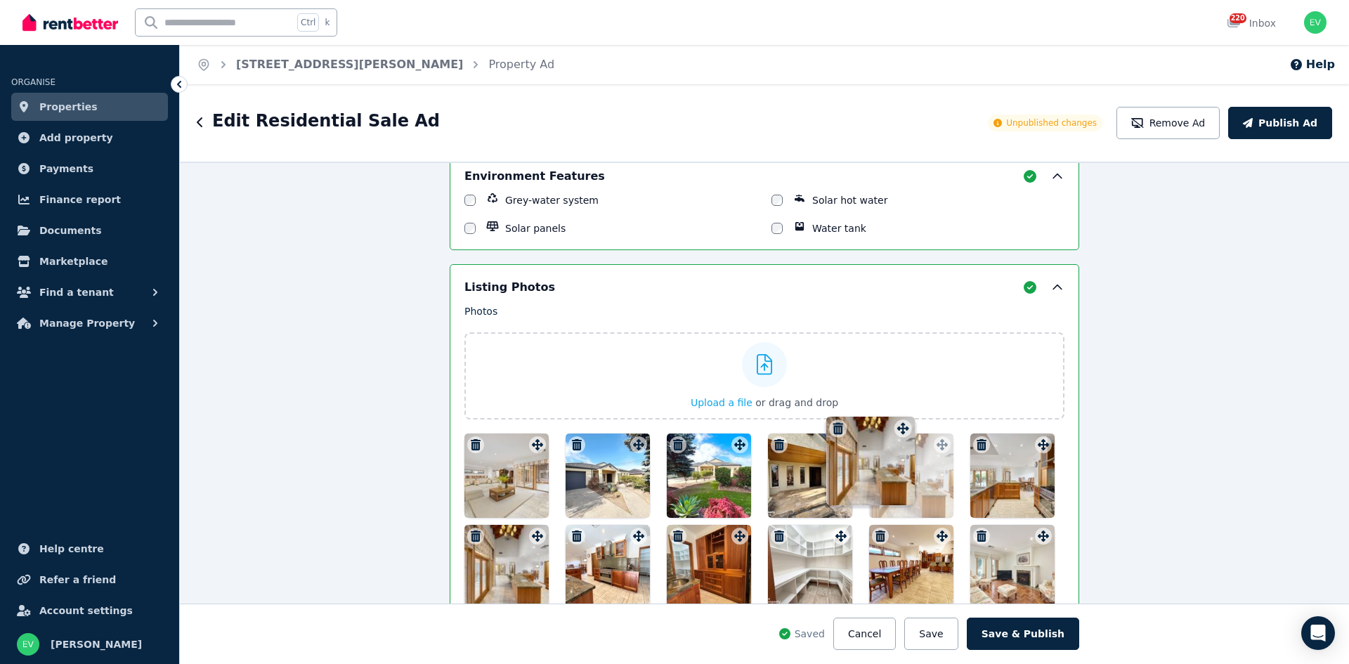
drag, startPoint x: 934, startPoint y: 466, endPoint x: 899, endPoint y: 418, distance: 59.7
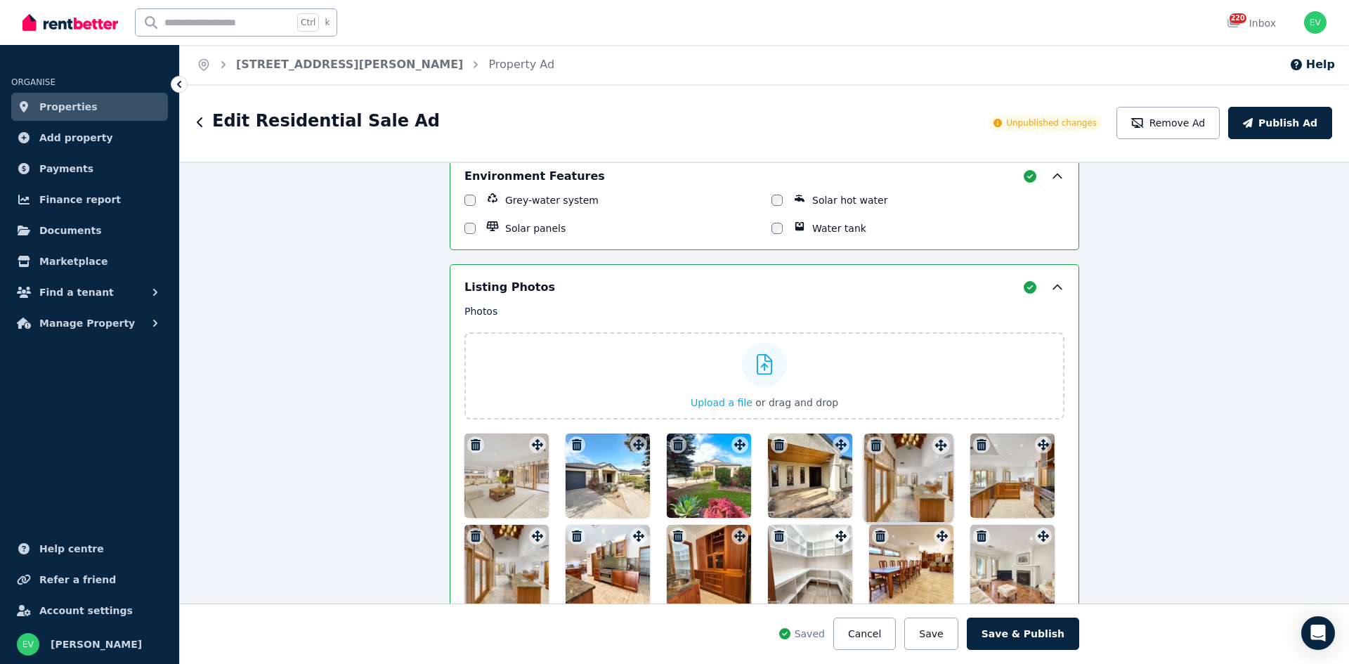
click at [899, 418] on div "Photos Upload a file or drag and drop Uploaded " [STREET_ADDRESS][PERSON_NAME]-…" at bounding box center [764, 548] width 600 height 488
click at [904, 487] on div at bounding box center [911, 476] width 84 height 84
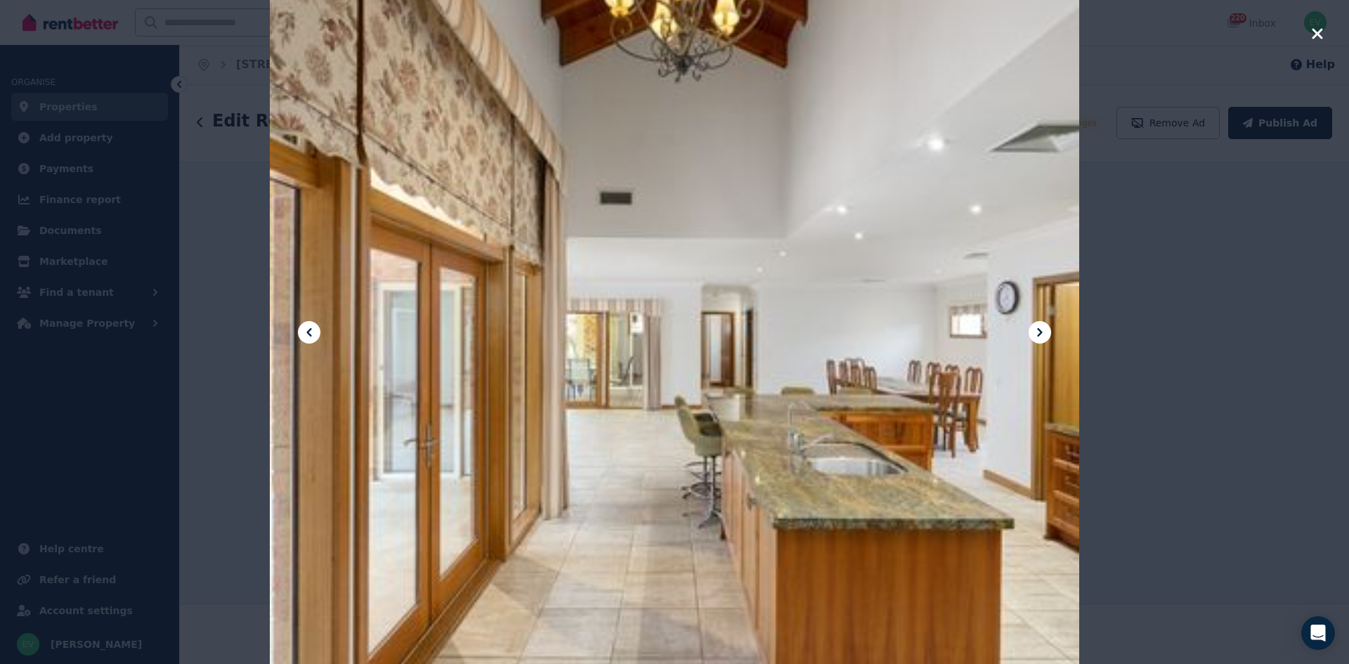
click at [1320, 40] on icon "button" at bounding box center [1317, 33] width 13 height 17
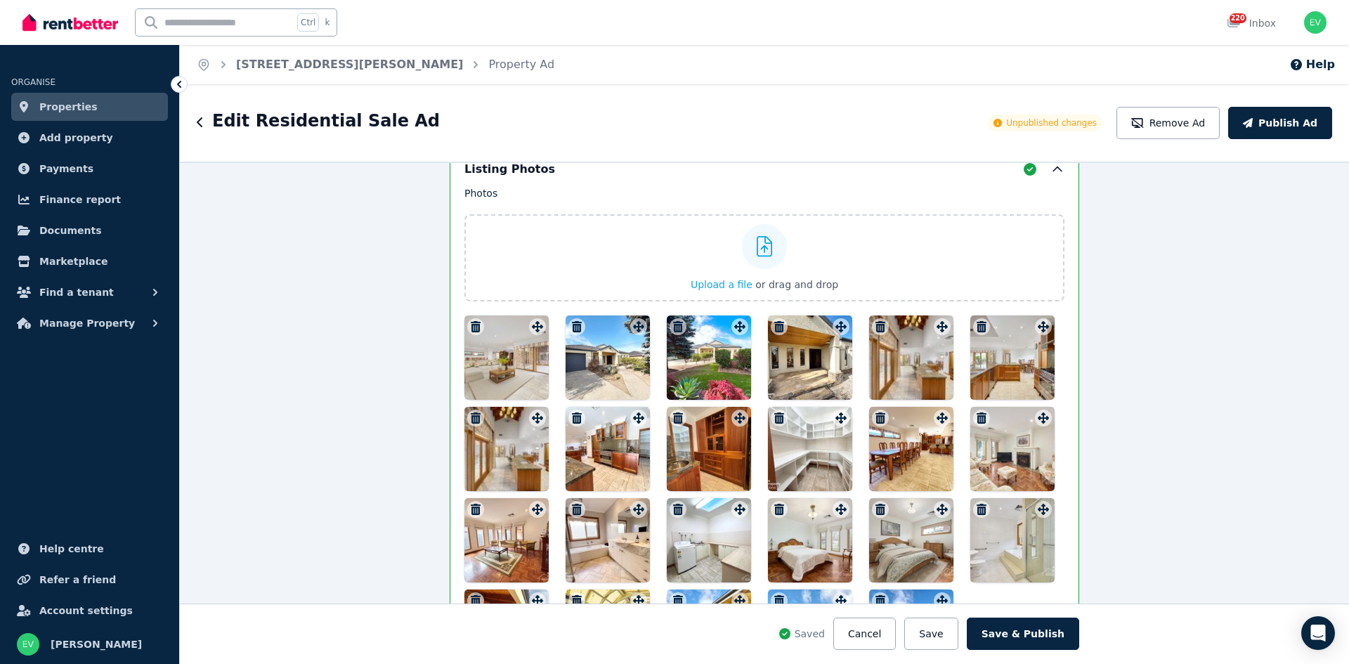
scroll to position [1571, 0]
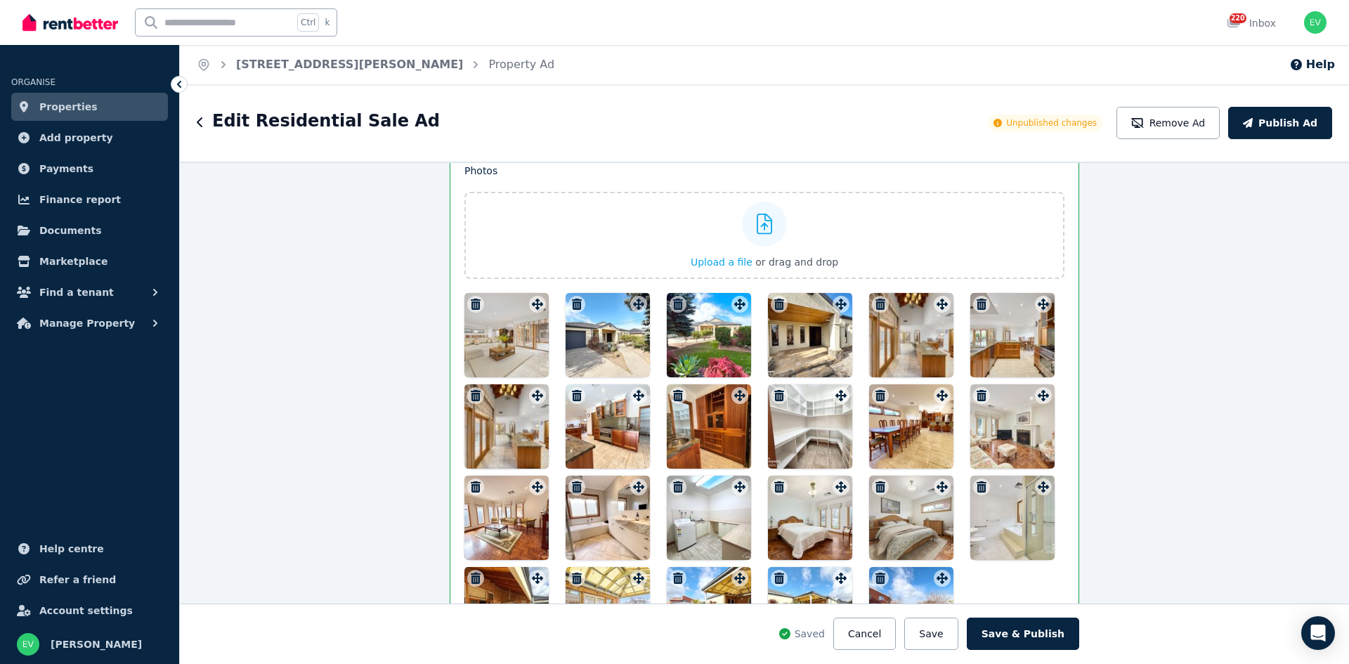
click at [879, 306] on icon "button" at bounding box center [880, 304] width 10 height 11
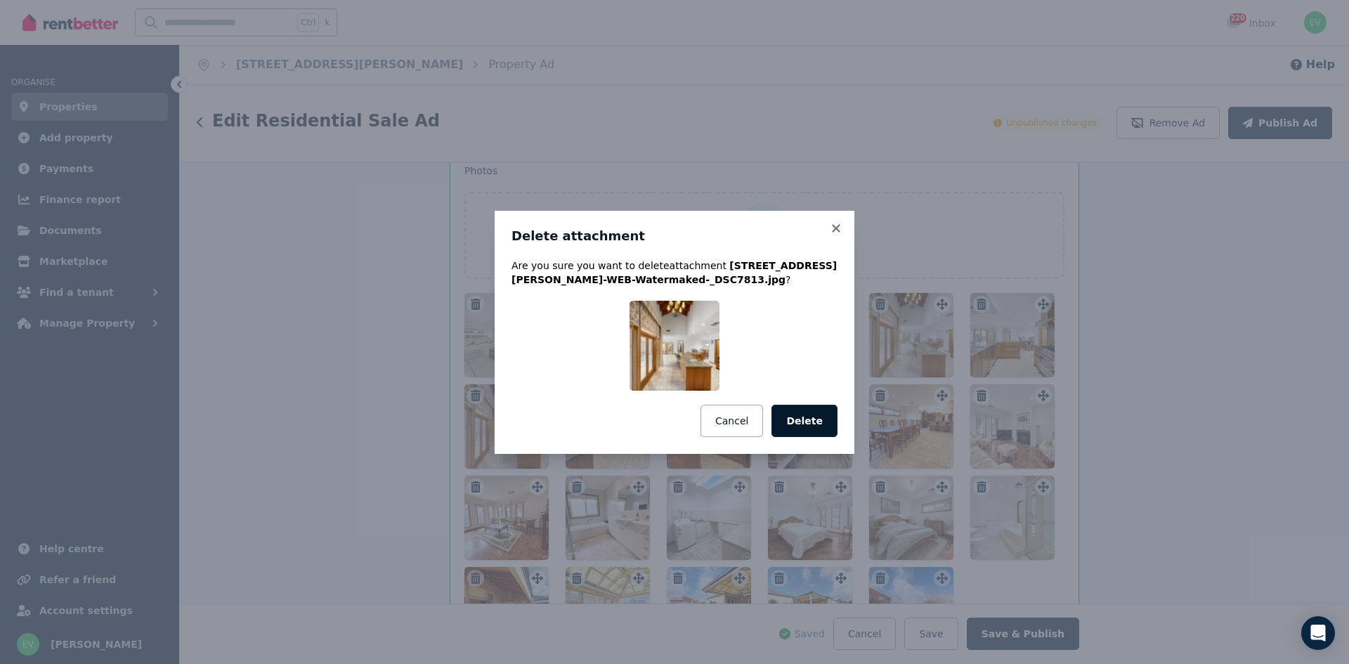
click at [806, 412] on button "Delete" at bounding box center [804, 421] width 66 height 32
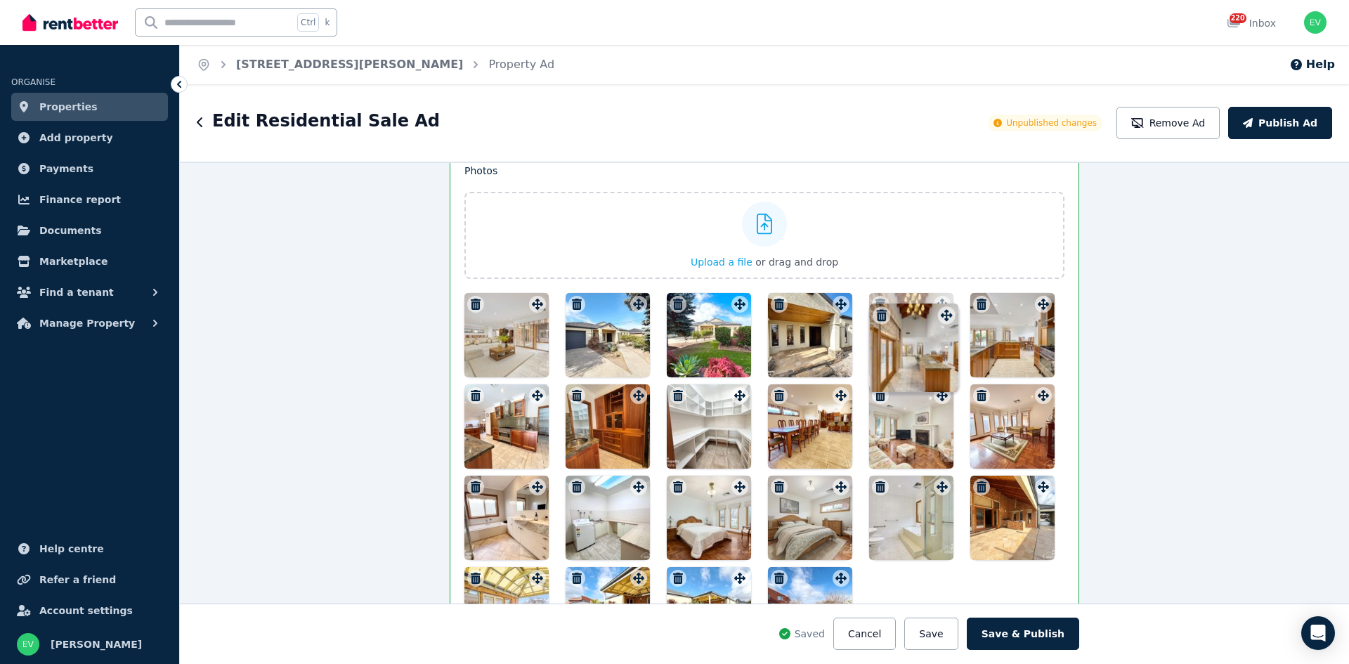
drag, startPoint x: 1038, startPoint y: 310, endPoint x: 931, endPoint y: 306, distance: 106.9
click at [931, 306] on div "Photos Upload a file or drag and drop Uploaded " [STREET_ADDRESS][PERSON_NAME]-…" at bounding box center [764, 408] width 600 height 488
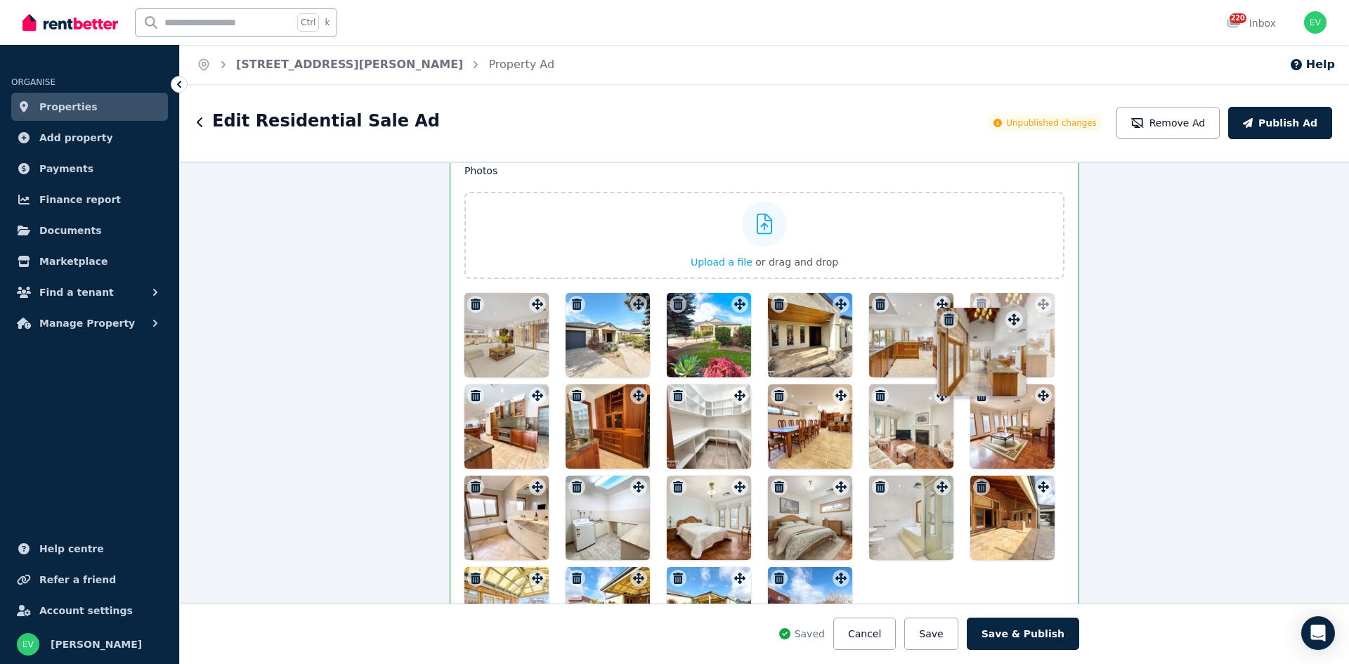
drag, startPoint x: 939, startPoint y: 306, endPoint x: 1019, endPoint y: 308, distance: 79.4
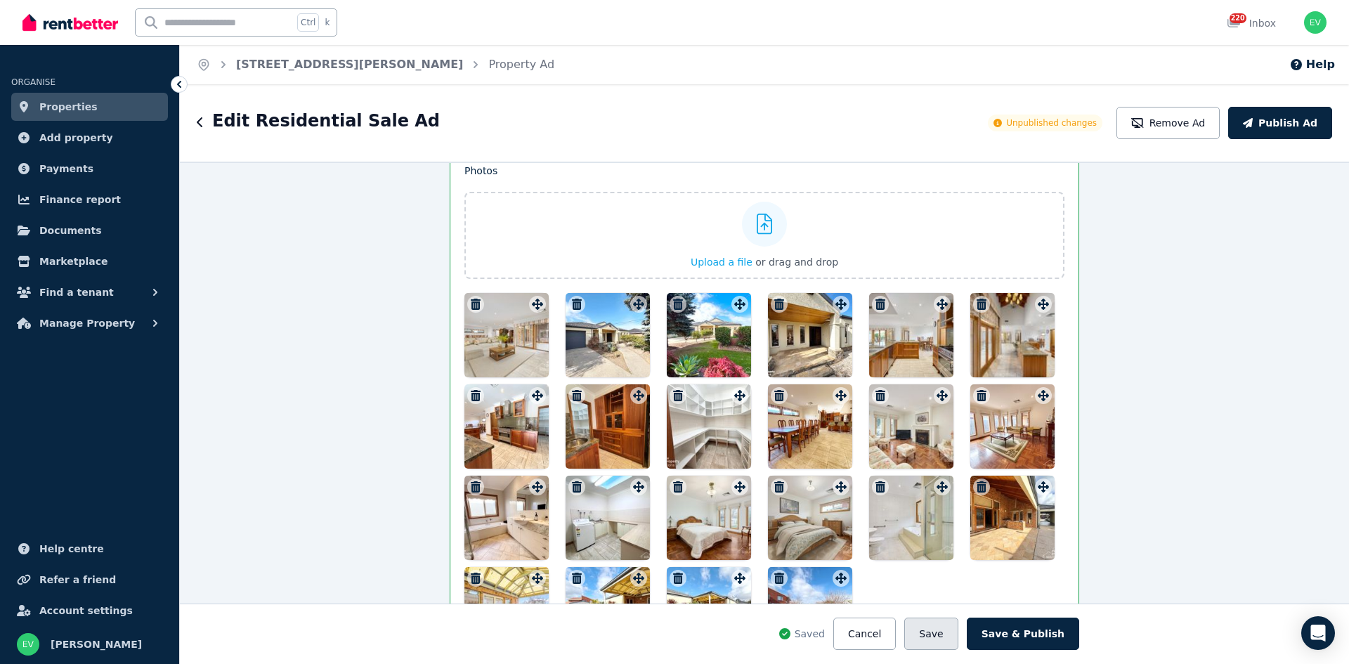
click at [939, 630] on button "Save" at bounding box center [930, 634] width 53 height 32
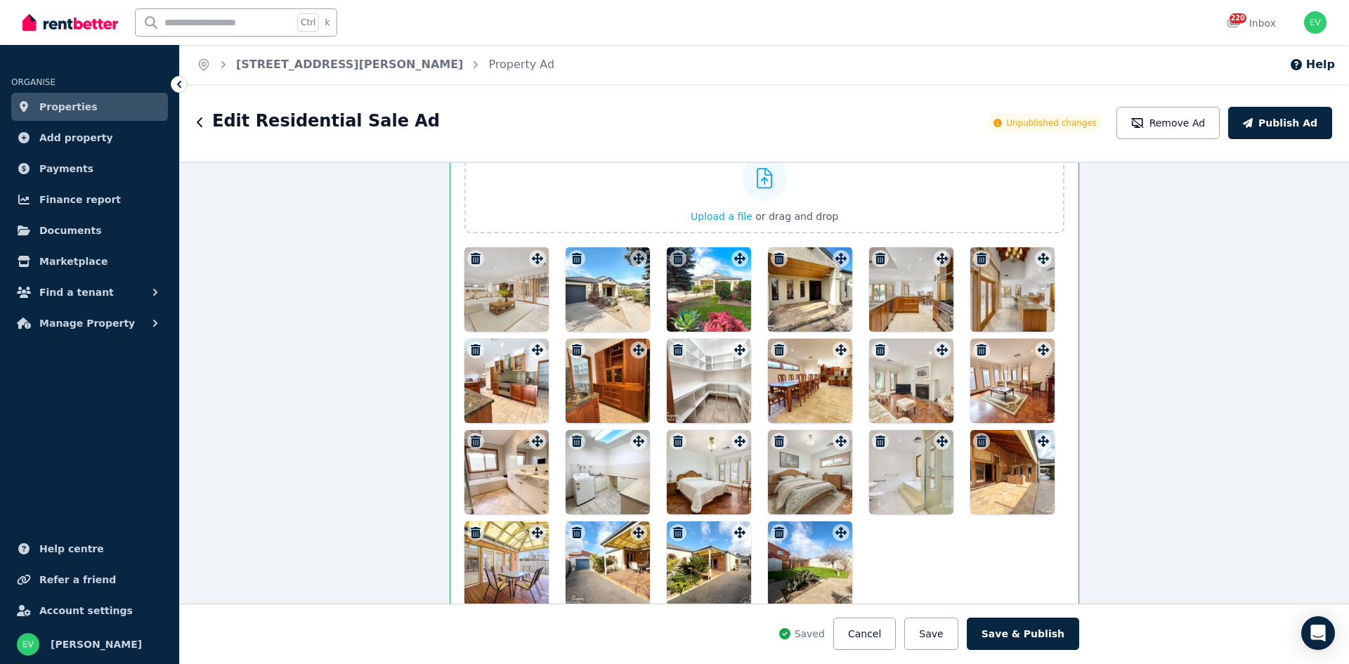
scroll to position [1641, 0]
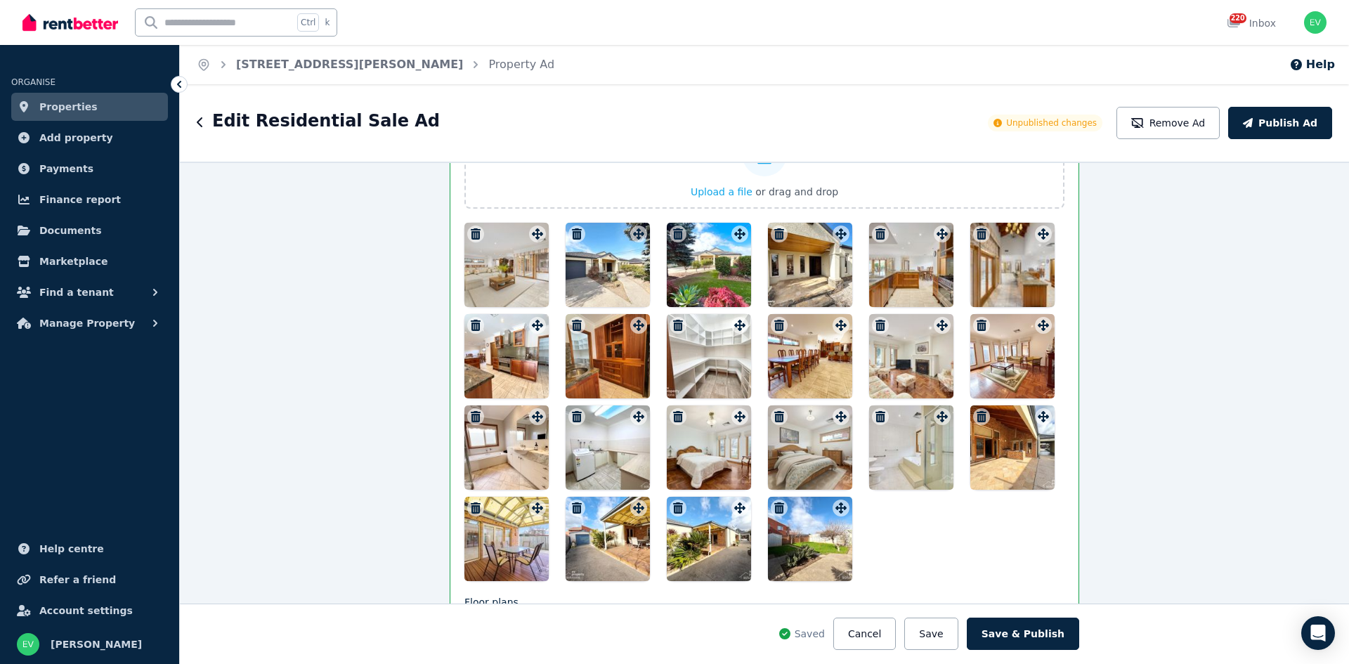
click at [471, 417] on icon "button" at bounding box center [476, 416] width 10 height 11
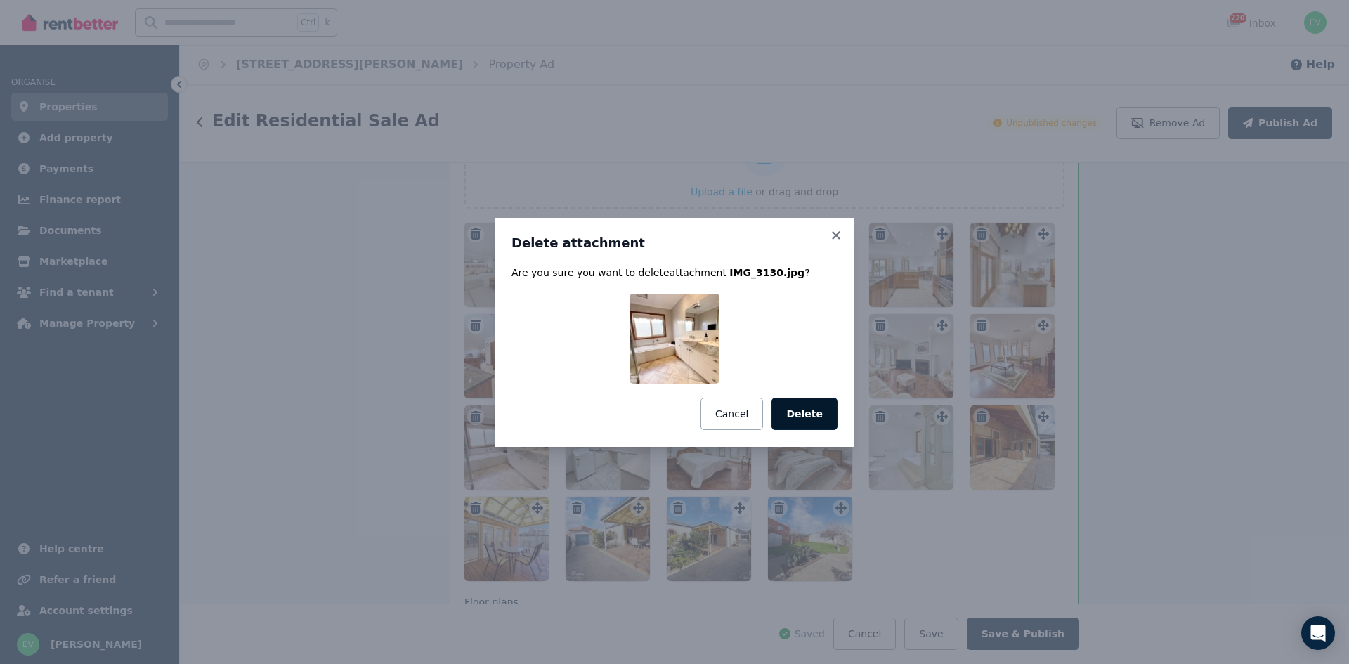
click at [797, 419] on button "Delete" at bounding box center [804, 414] width 66 height 32
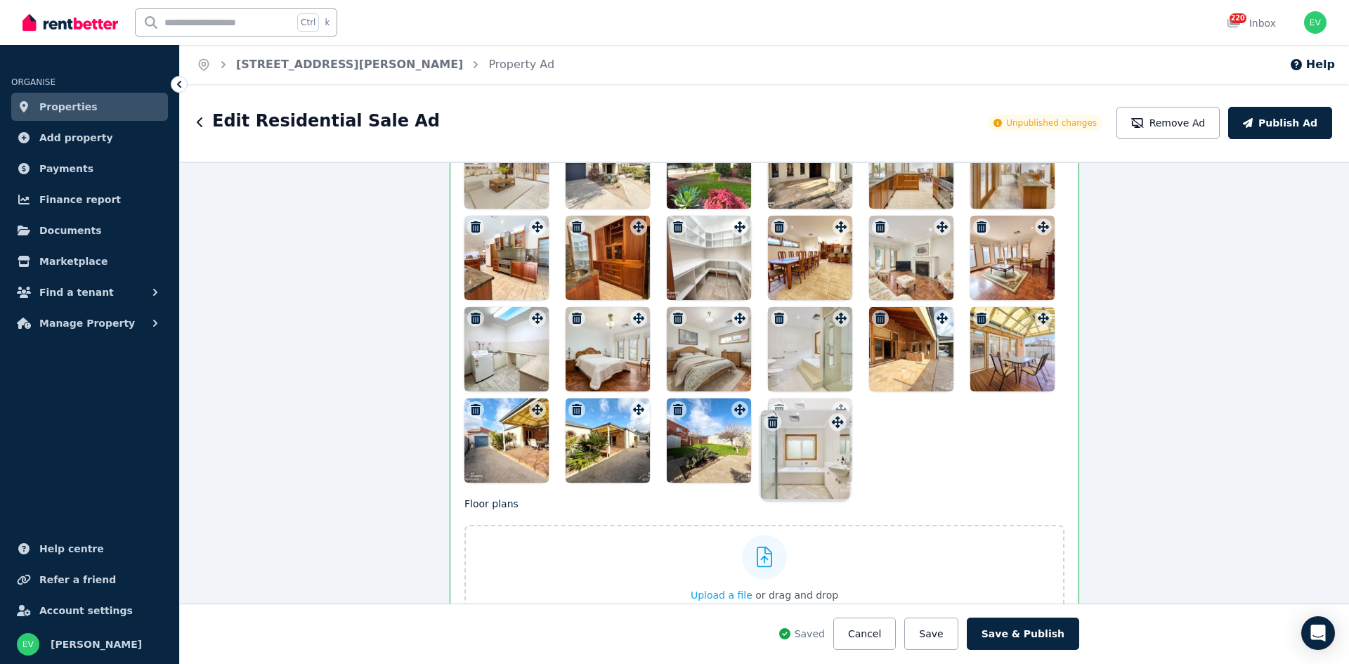
scroll to position [1740, 0]
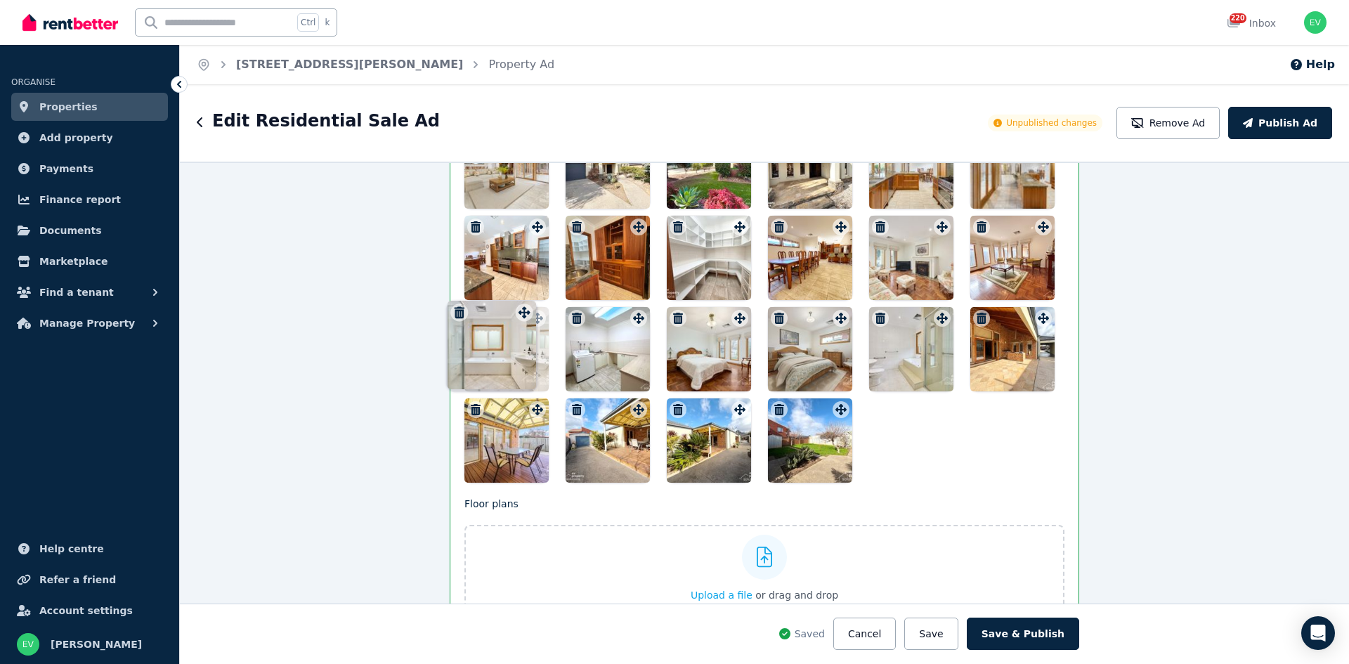
drag, startPoint x: 835, startPoint y: 416, endPoint x: 522, endPoint y: 306, distance: 332.0
click at [522, 306] on div "Photos Upload a file or drag and drop Uploaded " [STREET_ADDRESS][PERSON_NAME]-…" at bounding box center [764, 239] width 600 height 488
click at [946, 638] on button "Save" at bounding box center [930, 634] width 53 height 32
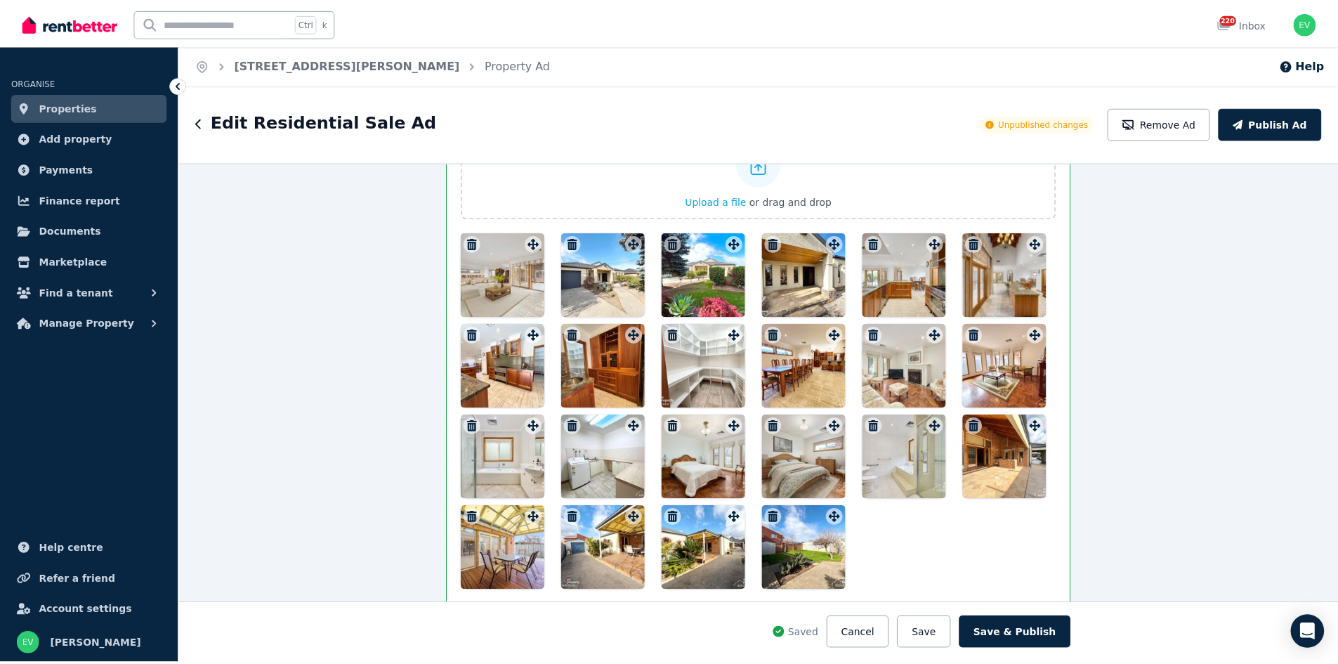
scroll to position [1599, 0]
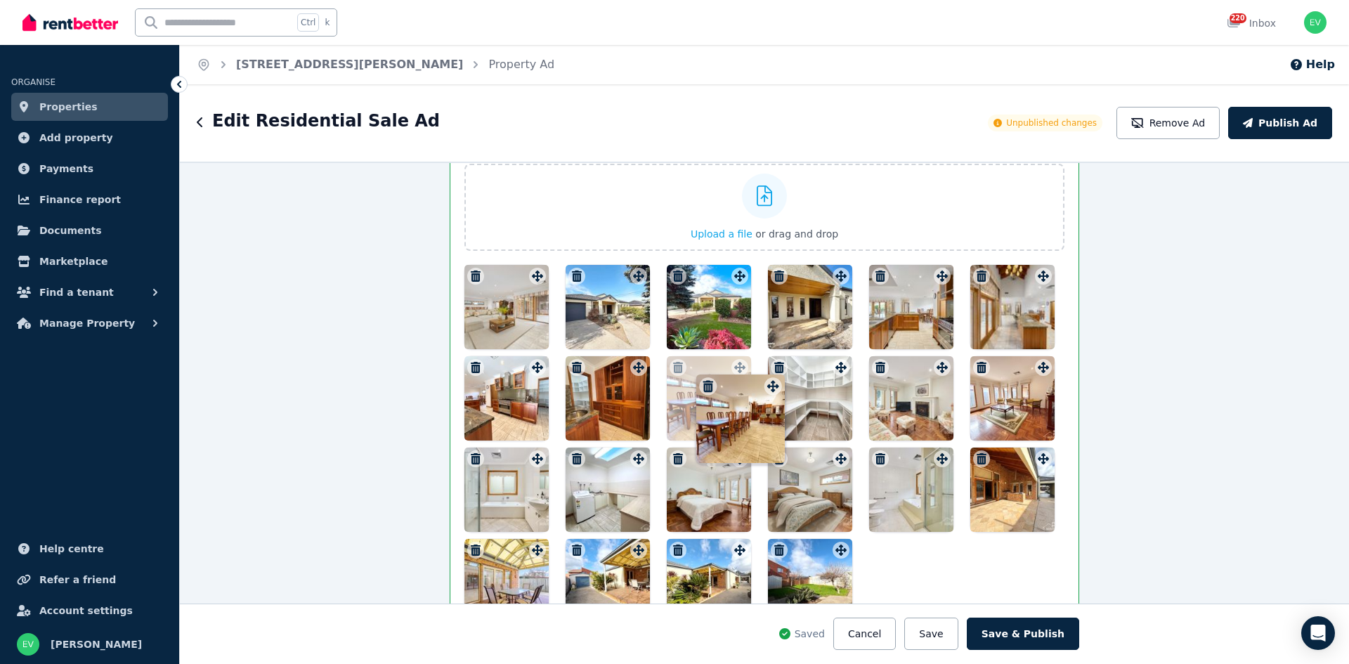
drag, startPoint x: 834, startPoint y: 369, endPoint x: 723, endPoint y: 371, distance: 111.0
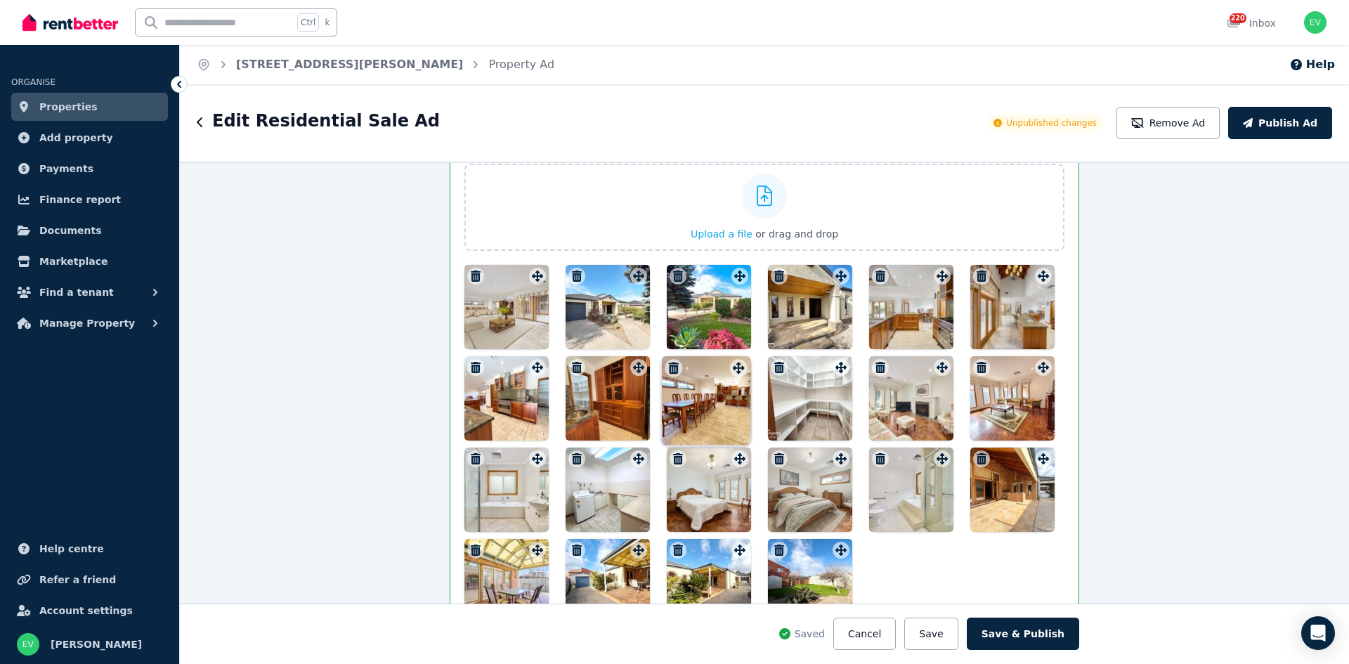
click at [723, 371] on div "Photos Upload a file or drag and drop Uploaded " [STREET_ADDRESS][PERSON_NAME]-…" at bounding box center [764, 380] width 600 height 488
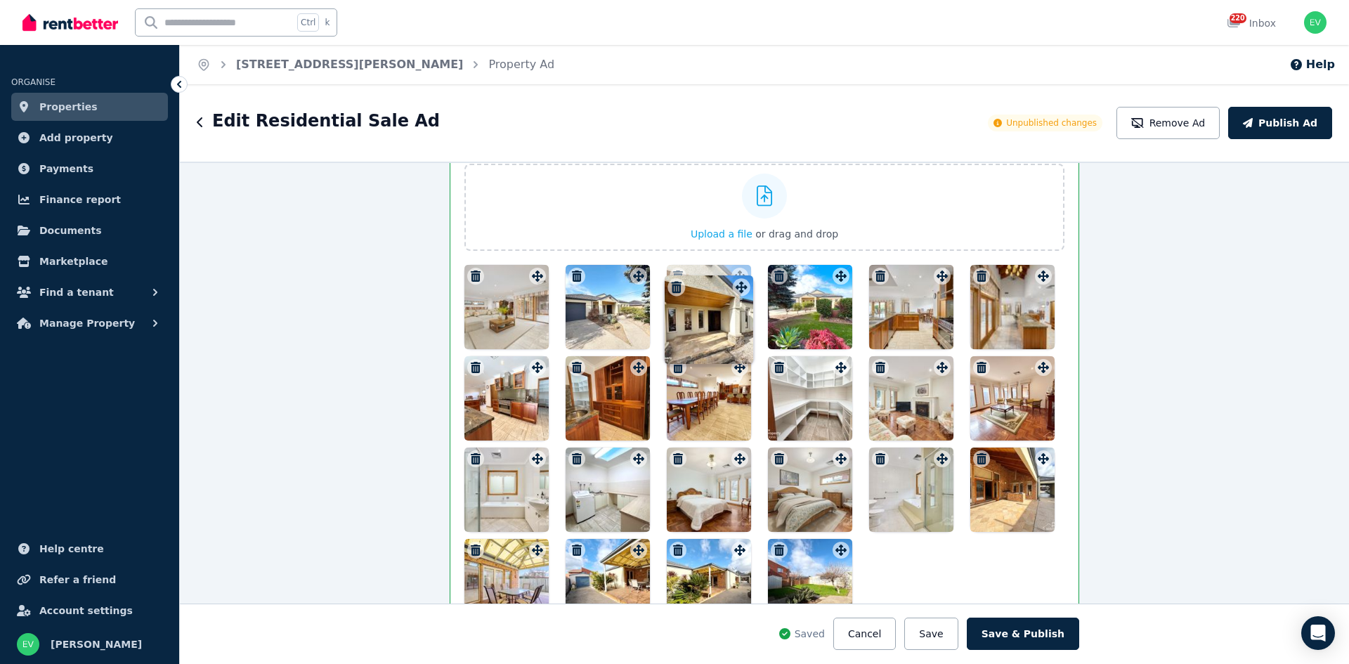
drag, startPoint x: 838, startPoint y: 279, endPoint x: 734, endPoint y: 274, distance: 103.4
click at [734, 274] on div "Photos Upload a file or drag and drop Uploaded " [STREET_ADDRESS][PERSON_NAME]-…" at bounding box center [764, 380] width 600 height 488
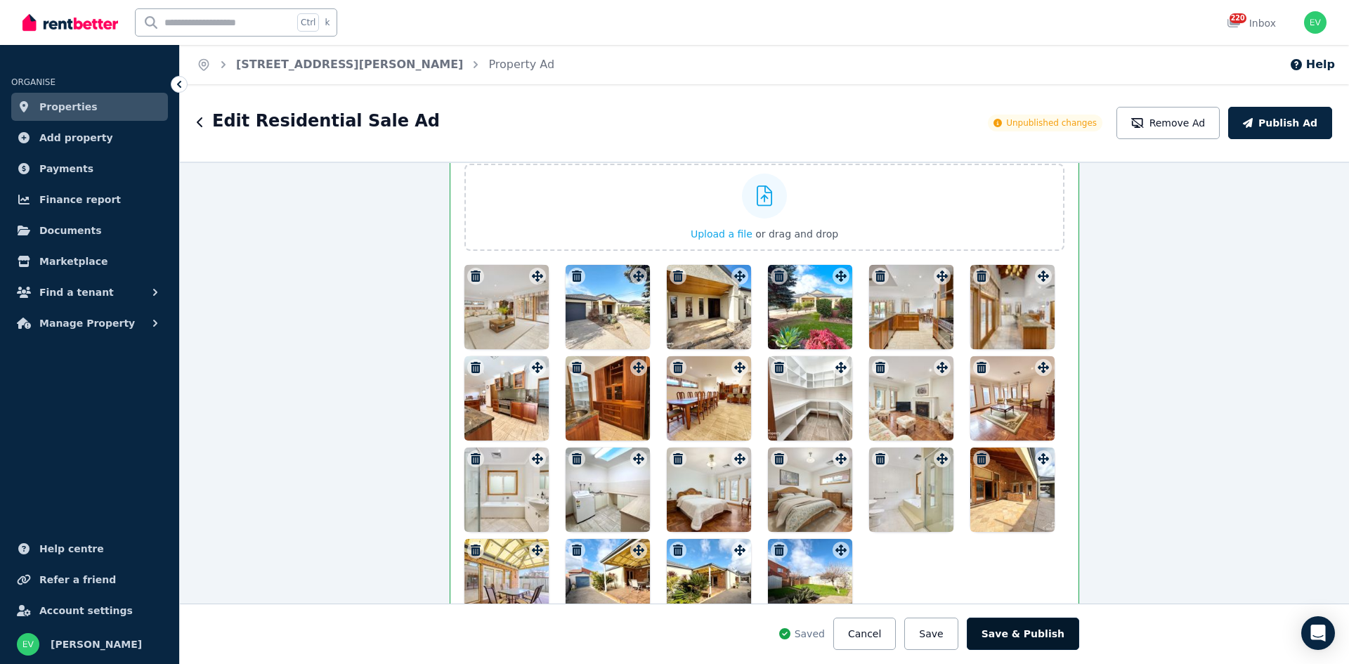
click at [1027, 639] on button "Save & Publish" at bounding box center [1023, 634] width 112 height 32
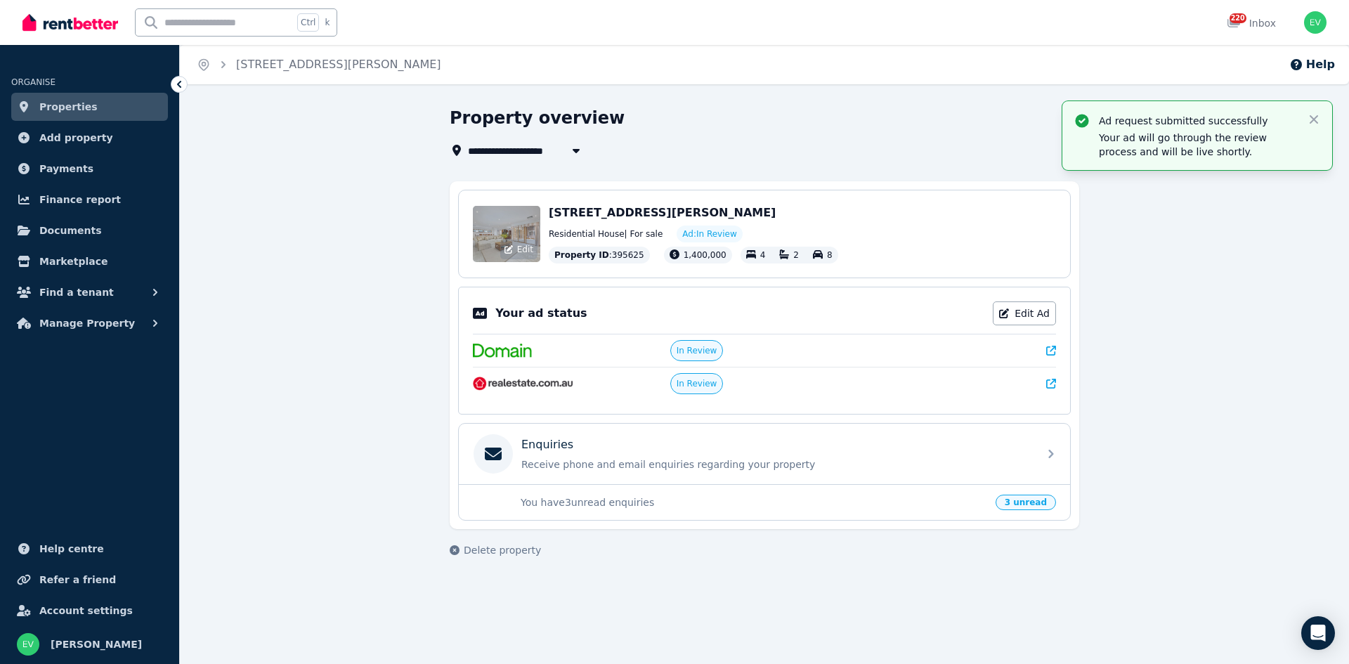
click at [505, 243] on div "Edit" at bounding box center [518, 250] width 37 height 20
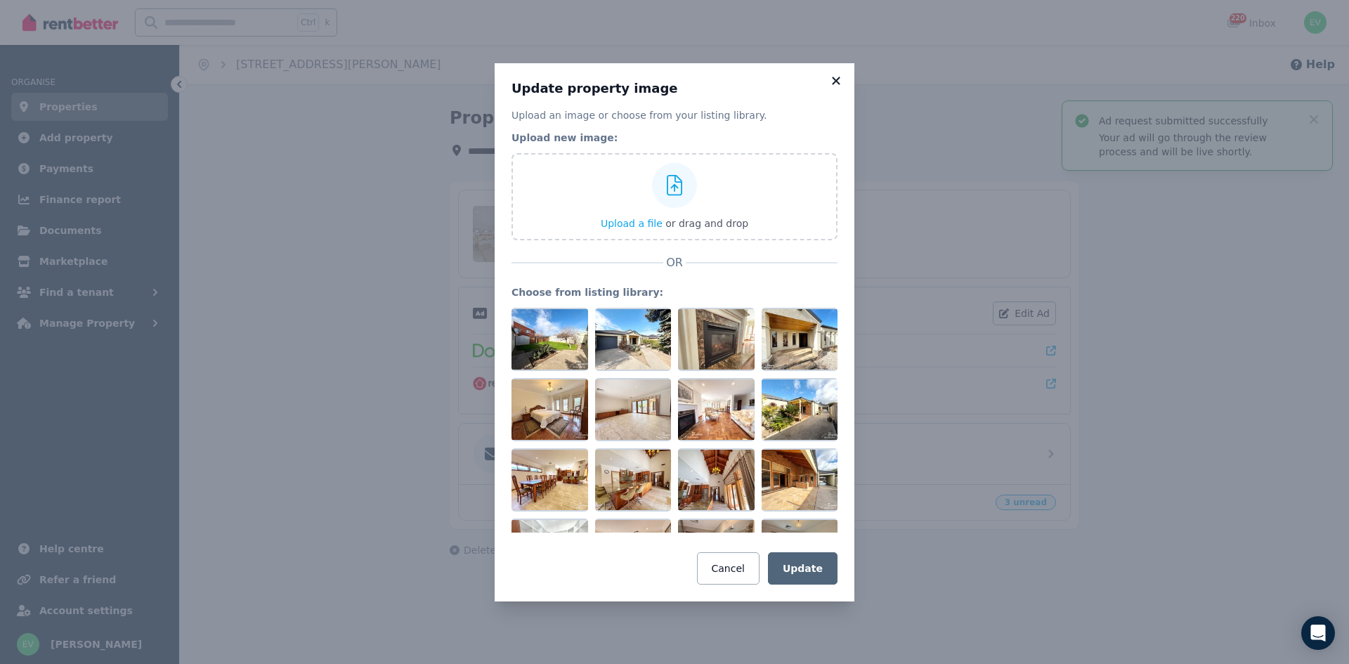
click at [837, 82] on icon at bounding box center [836, 81] width 8 height 8
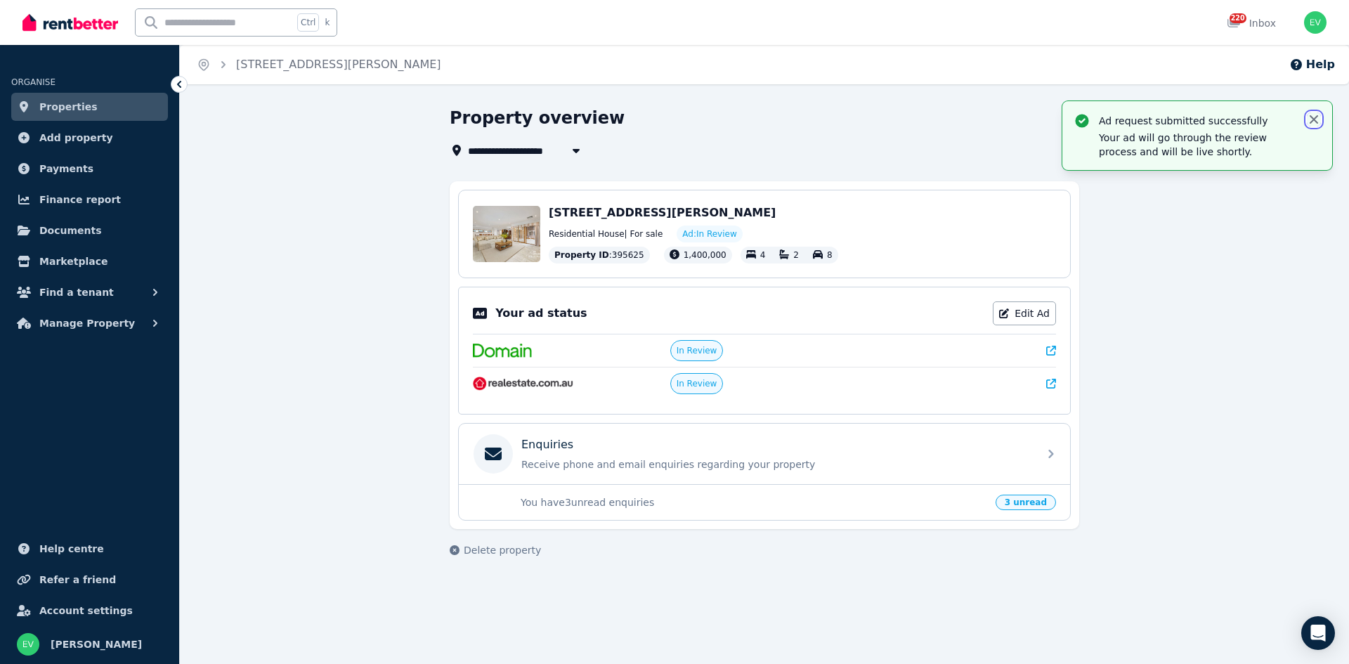
click at [1312, 119] on icon "button" at bounding box center [1314, 119] width 14 height 14
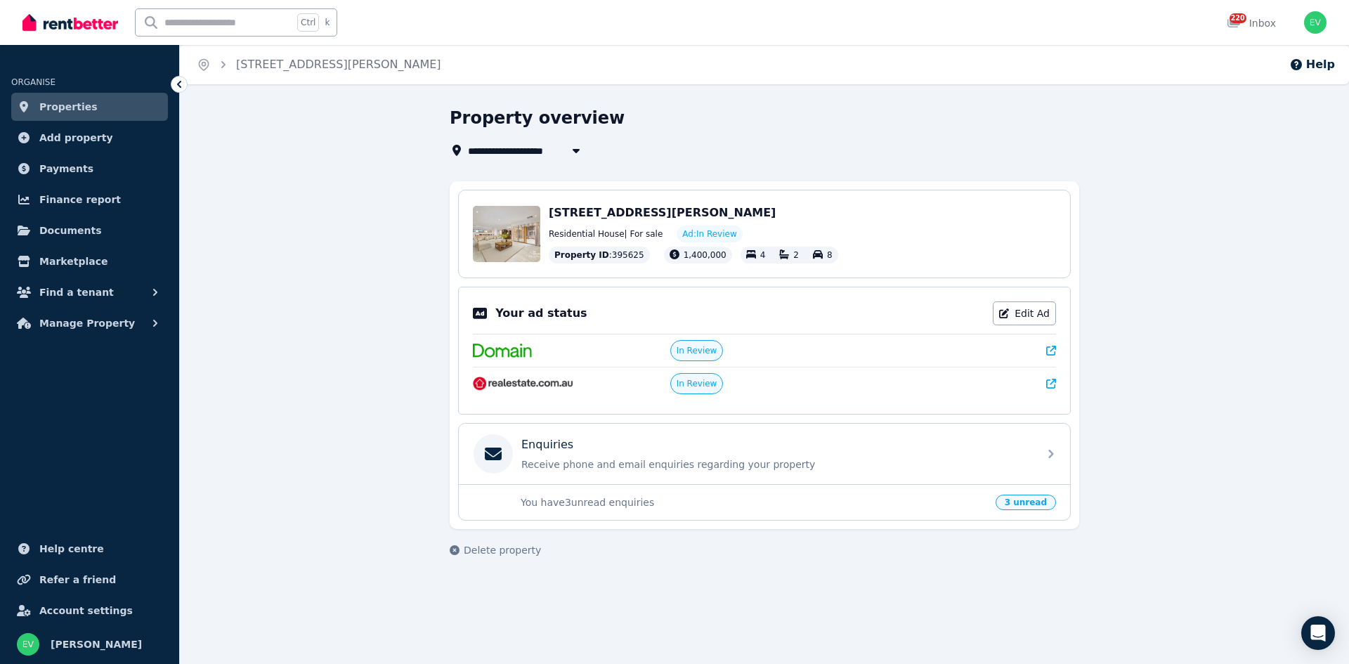
click at [86, 105] on link "Properties" at bounding box center [89, 107] width 157 height 28
